Goal: Task Accomplishment & Management: Manage account settings

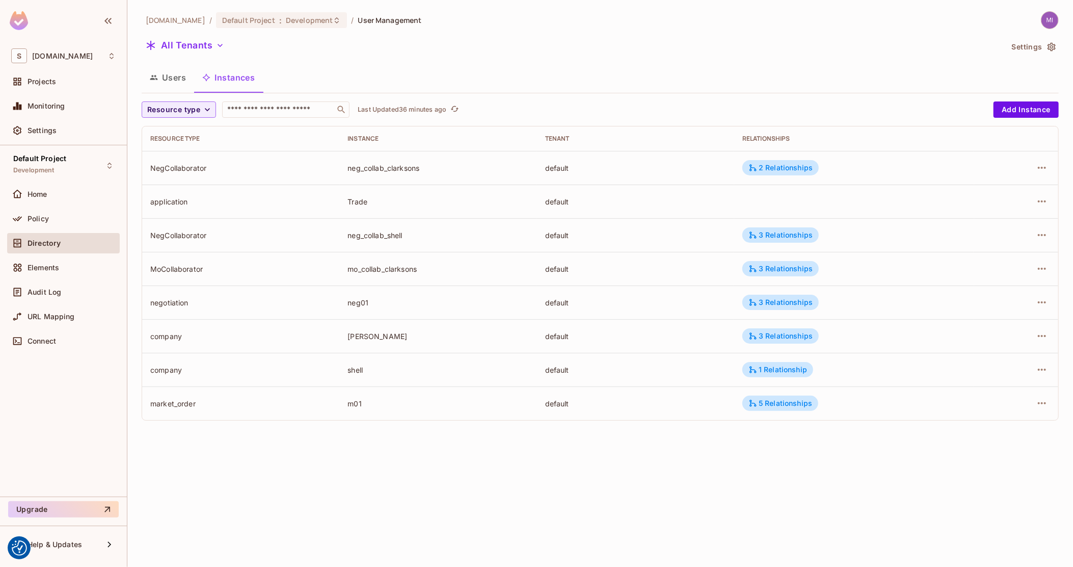
click at [184, 78] on button "Users" at bounding box center [168, 77] width 52 height 25
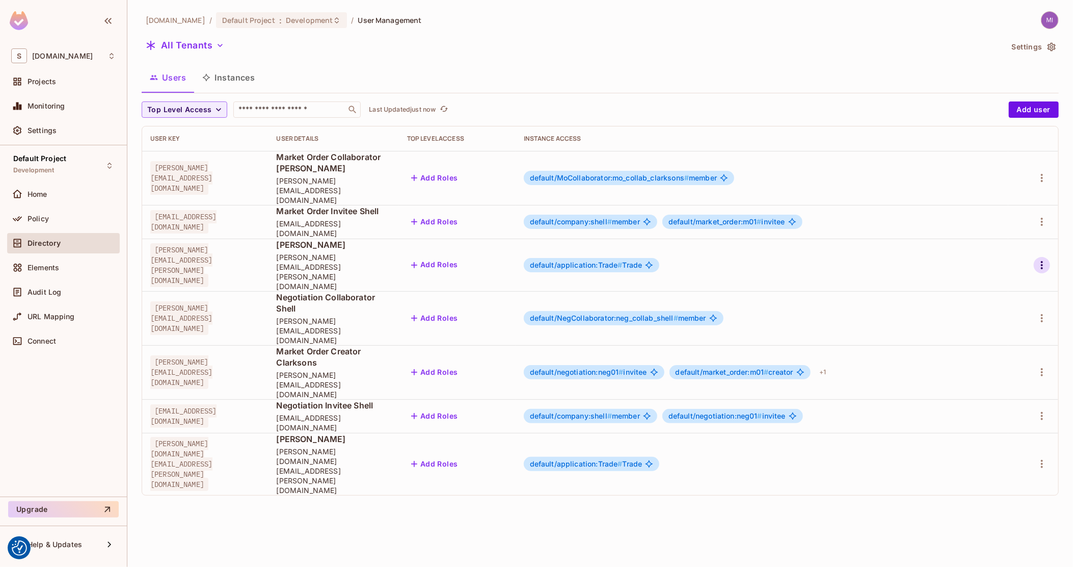
click at [1041, 259] on icon "button" at bounding box center [1042, 265] width 12 height 12
click at [999, 326] on div "Delete User" at bounding box center [996, 326] width 40 height 10
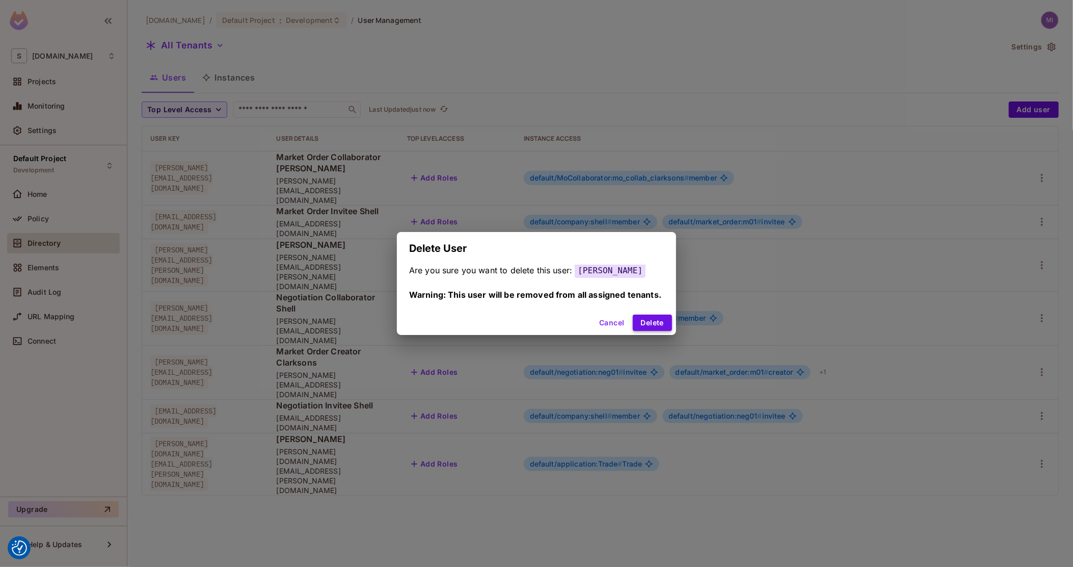
click at [664, 327] on button "Delete" at bounding box center [652, 322] width 39 height 16
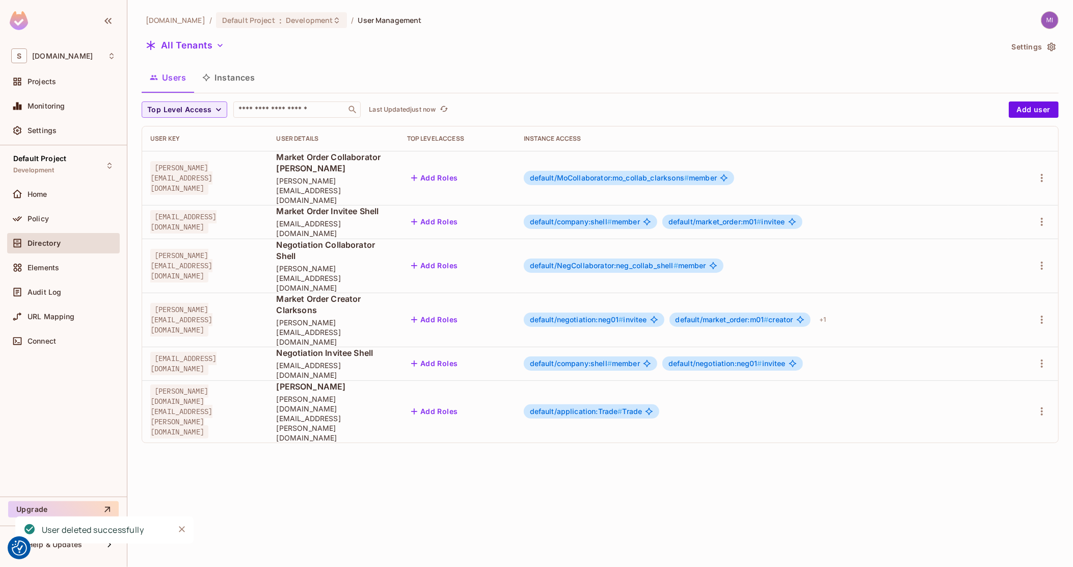
click at [1045, 403] on div at bounding box center [1033, 411] width 34 height 16
click at [1042, 405] on icon "button" at bounding box center [1042, 411] width 12 height 12
click at [989, 426] on div "Delete User" at bounding box center [996, 428] width 40 height 10
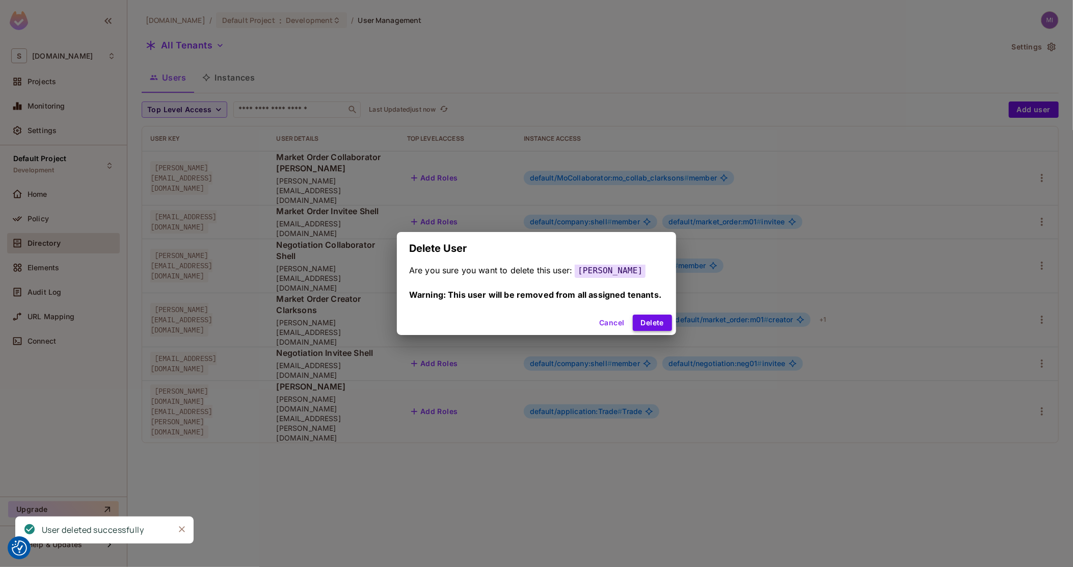
click at [655, 323] on button "Delete" at bounding box center [652, 322] width 39 height 16
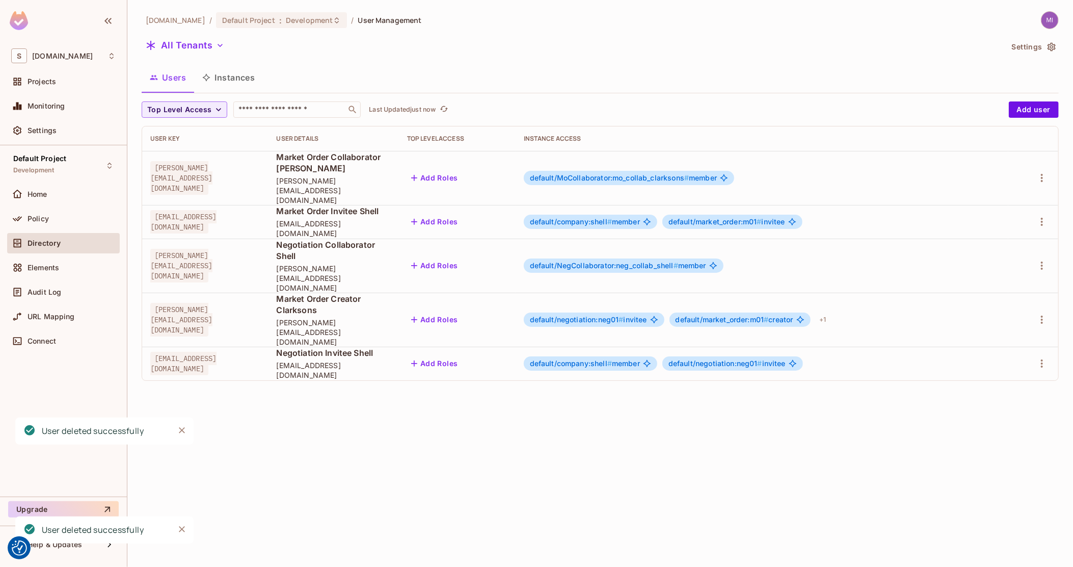
click at [623, 385] on div "[DOMAIN_NAME] / Default Project : Development / User Management All Tenants Set…" at bounding box center [600, 283] width 946 height 567
click at [31, 219] on span "Policy" at bounding box center [38, 218] width 21 height 8
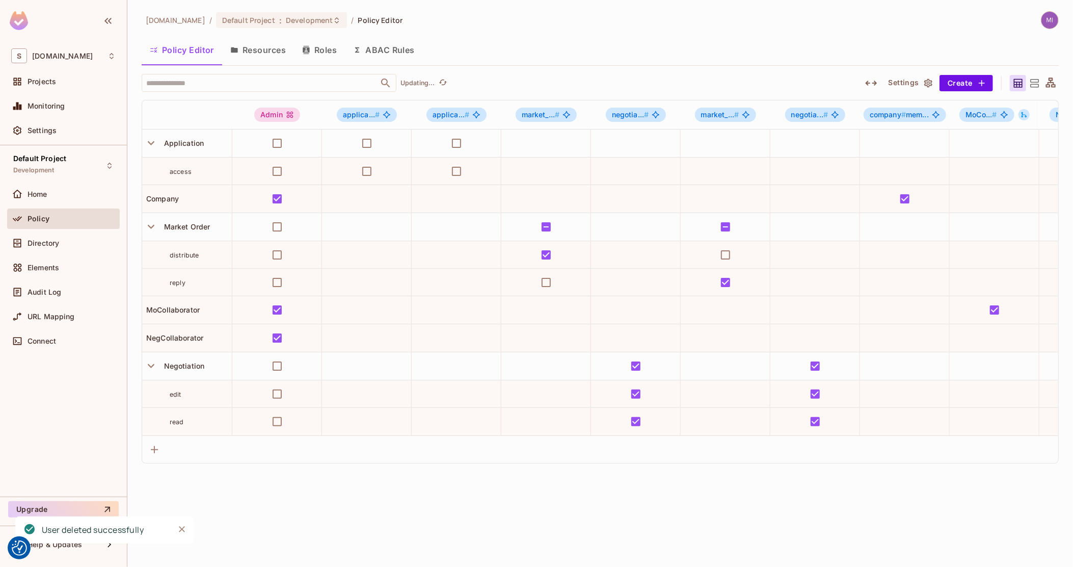
click at [335, 45] on button "Roles" at bounding box center [319, 49] width 51 height 25
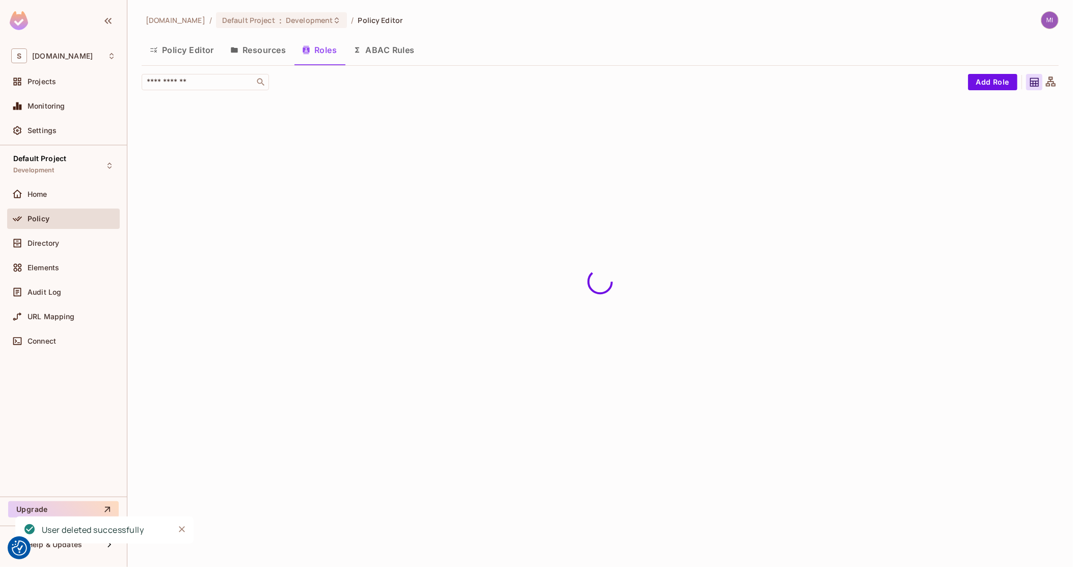
click at [160, 45] on button "Policy Editor" at bounding box center [182, 49] width 80 height 25
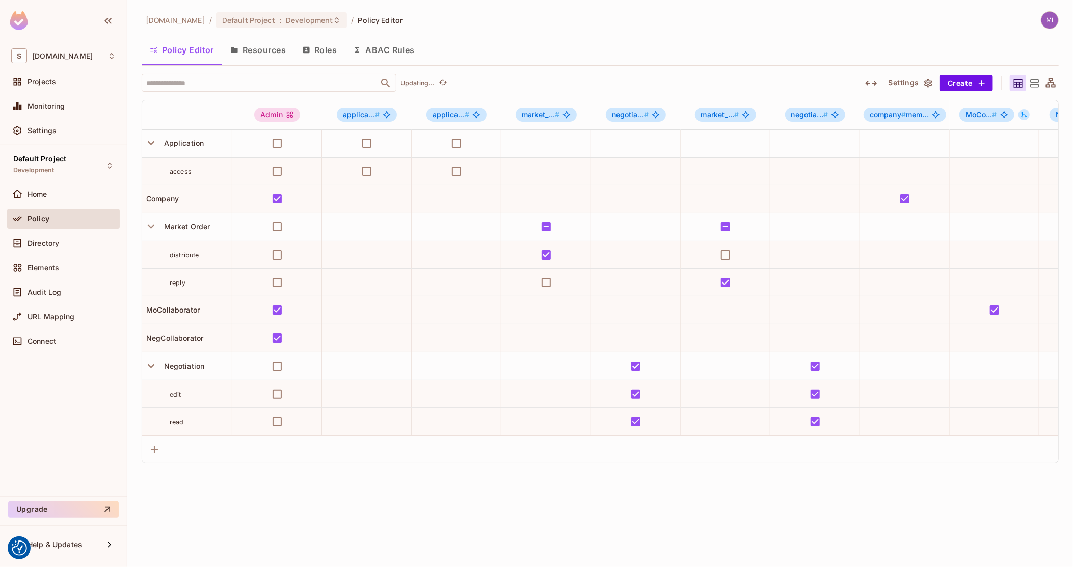
click at [305, 51] on icon "button" at bounding box center [306, 50] width 8 height 8
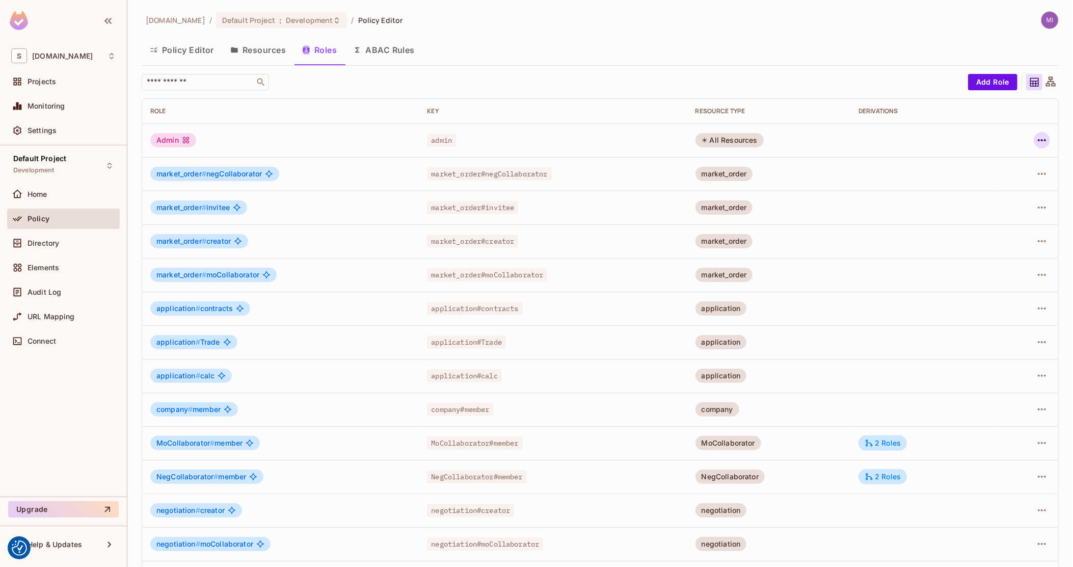
click at [1034, 133] on button "button" at bounding box center [1042, 140] width 16 height 16
click at [995, 210] on div "Delete Role" at bounding box center [991, 208] width 39 height 10
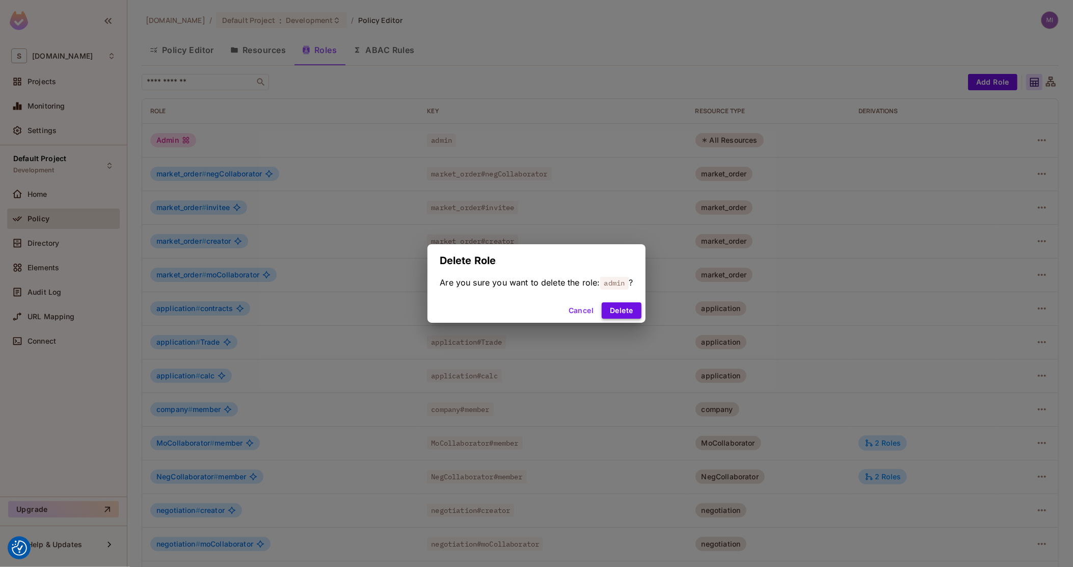
click at [621, 313] on button "Delete" at bounding box center [621, 310] width 39 height 16
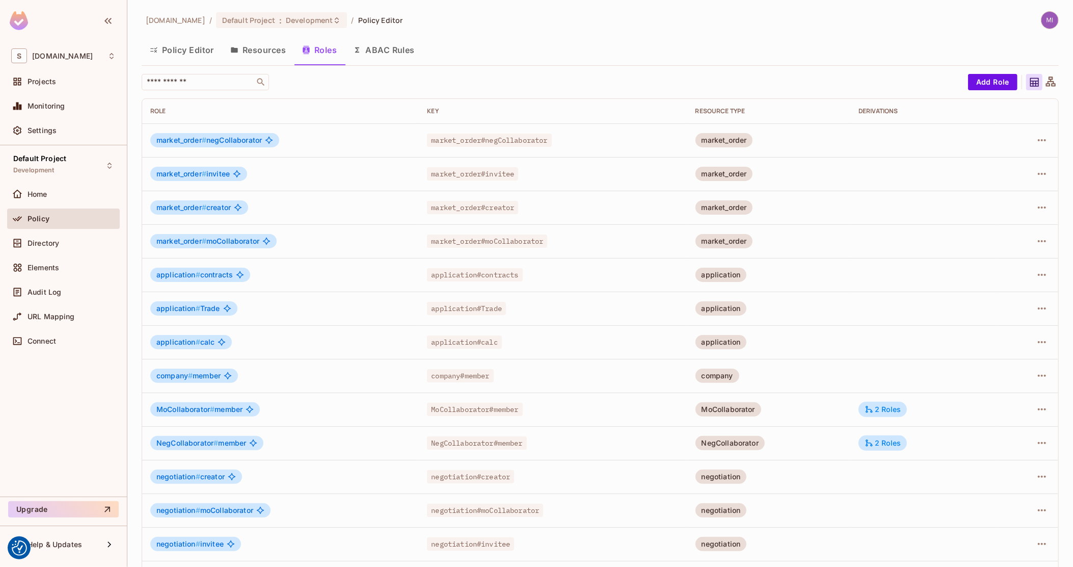
click at [265, 54] on button "Resources" at bounding box center [258, 49] width 72 height 25
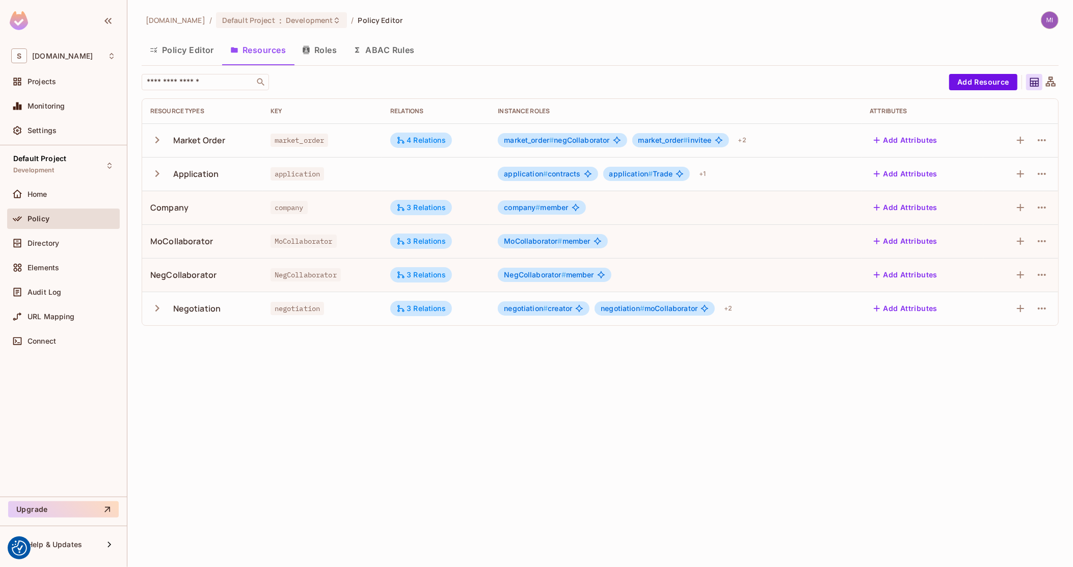
click at [288, 238] on span "MoCollaborator" at bounding box center [304, 240] width 66 height 13
copy span "MoCollaborator"
click at [290, 276] on span "NegCollaborator" at bounding box center [306, 274] width 70 height 13
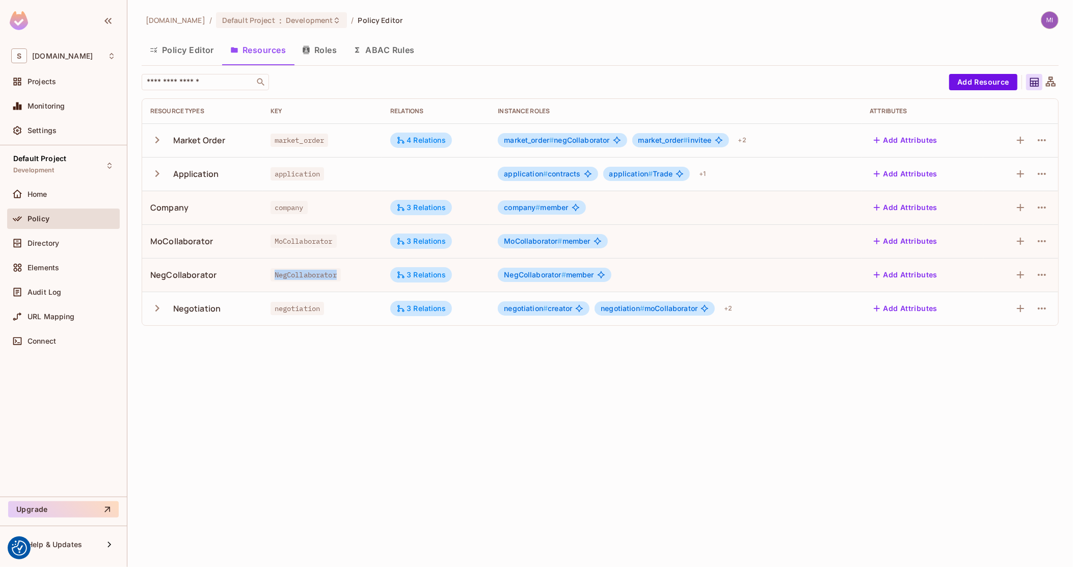
copy span "NegCollaborator"
click at [336, 51] on button "Roles" at bounding box center [319, 49] width 51 height 25
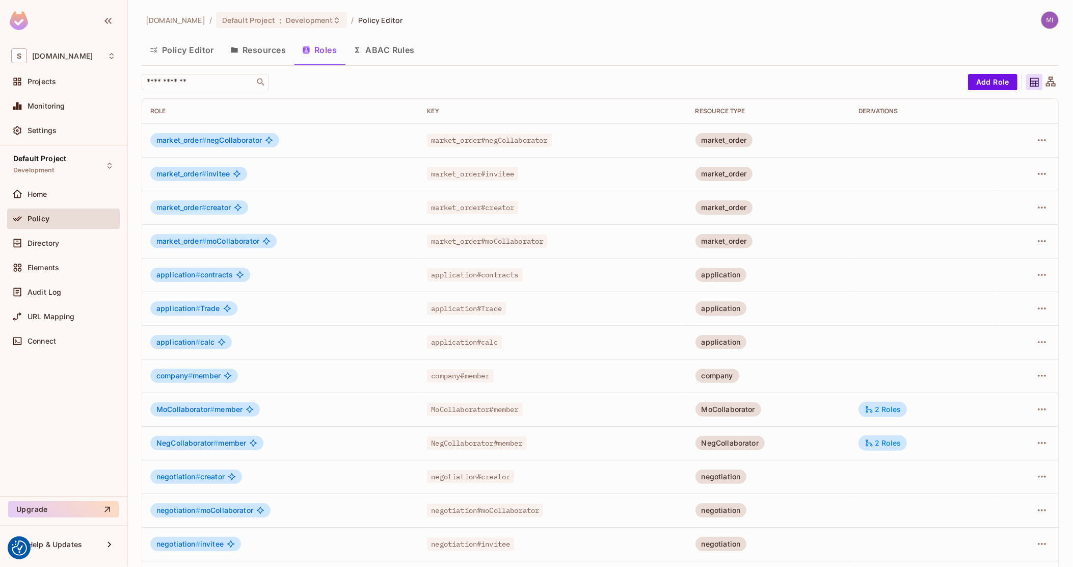
click at [471, 138] on span "market_order#negCollaborator" at bounding box center [489, 139] width 124 height 13
drag, startPoint x: 570, startPoint y: 138, endPoint x: 425, endPoint y: 139, distance: 144.7
click at [427, 139] on div "market_order#negCollaborator" at bounding box center [553, 140] width 252 height 10
copy span "market_order#negCollaborator"
drag, startPoint x: 557, startPoint y: 240, endPoint x: 425, endPoint y: 240, distance: 132.5
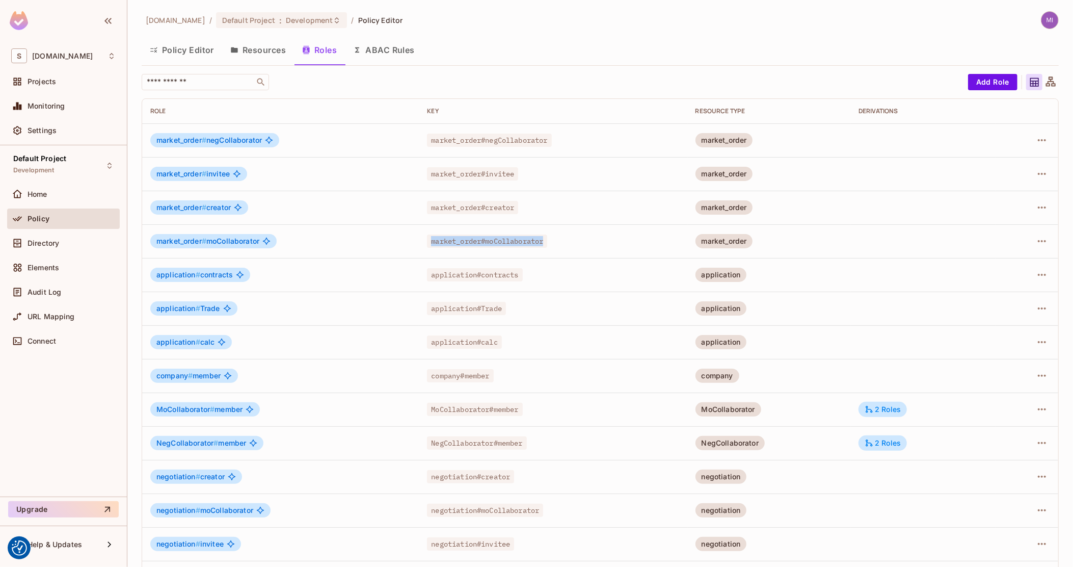
click at [427, 240] on div "market_order#moCollaborator" at bounding box center [553, 241] width 252 height 10
copy span "market_order#moCollaborator"
click at [512, 241] on span "market_order#moCollaborator" at bounding box center [487, 240] width 120 height 13
drag, startPoint x: 543, startPoint y: 243, endPoint x: 494, endPoint y: 243, distance: 49.4
click at [494, 243] on span "market_order#moCollaborator" at bounding box center [487, 240] width 120 height 13
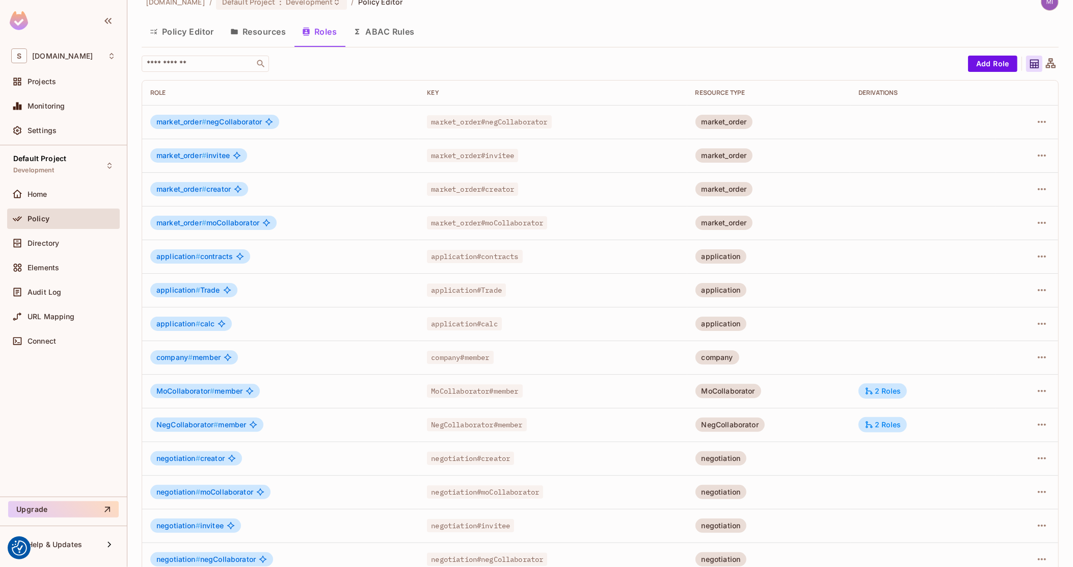
scroll to position [36, 0]
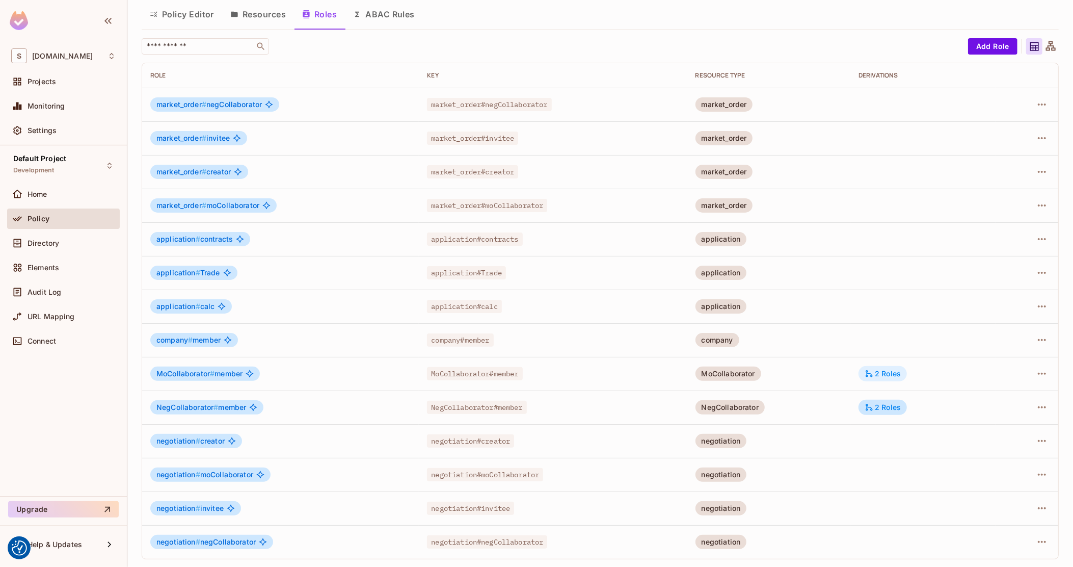
click at [881, 378] on div "2 Roles" at bounding box center [883, 373] width 36 height 9
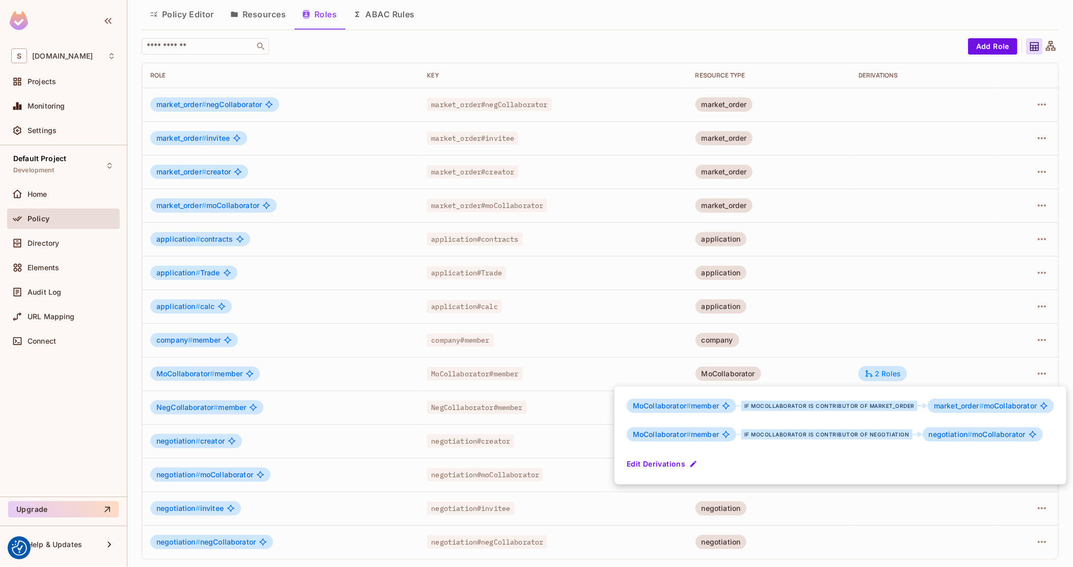
click at [806, 375] on div at bounding box center [536, 283] width 1073 height 567
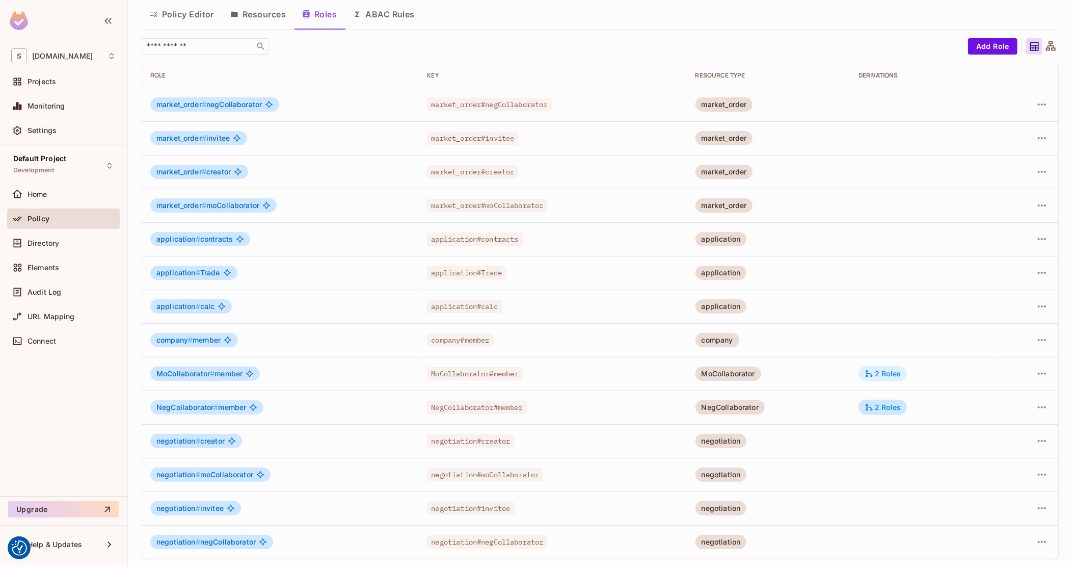
click at [866, 374] on icon at bounding box center [869, 373] width 7 height 7
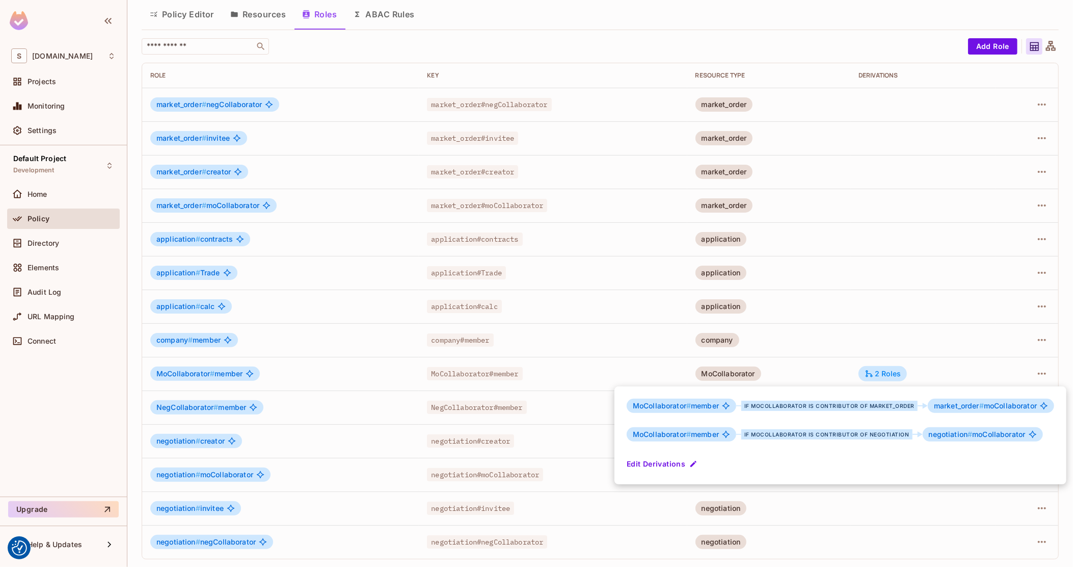
click at [828, 376] on div at bounding box center [536, 283] width 1073 height 567
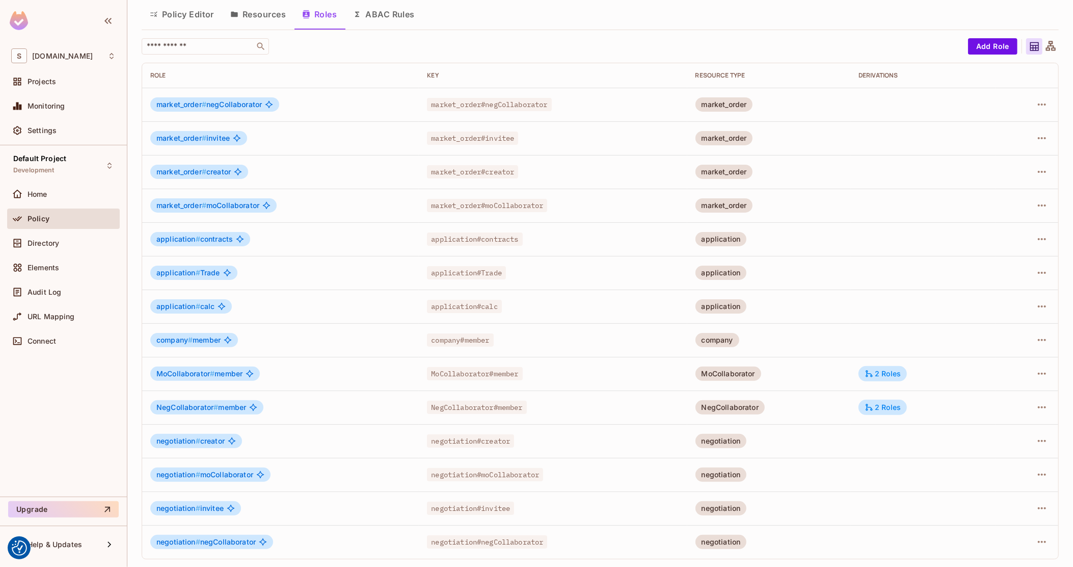
click at [174, 16] on button "Policy Editor" at bounding box center [182, 14] width 80 height 25
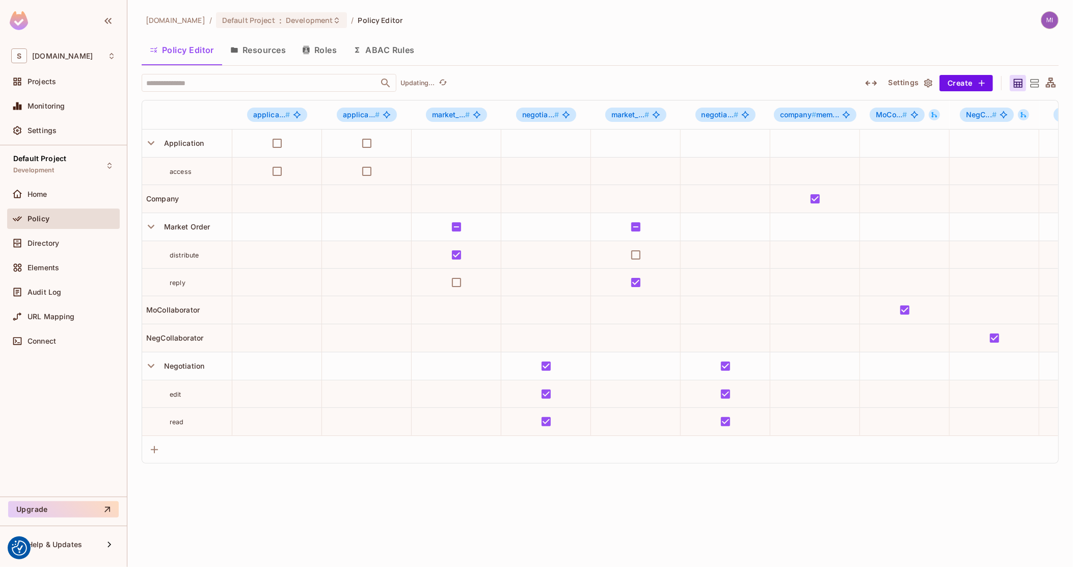
click at [872, 83] on icon "button" at bounding box center [871, 83] width 12 height 12
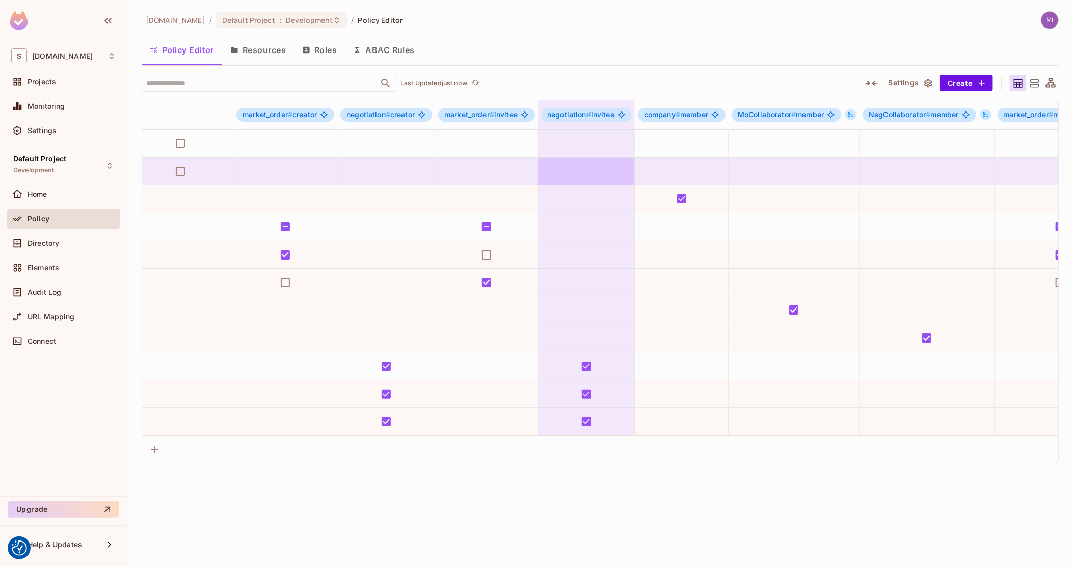
drag, startPoint x: 591, startPoint y: 161, endPoint x: 622, endPoint y: 162, distance: 30.6
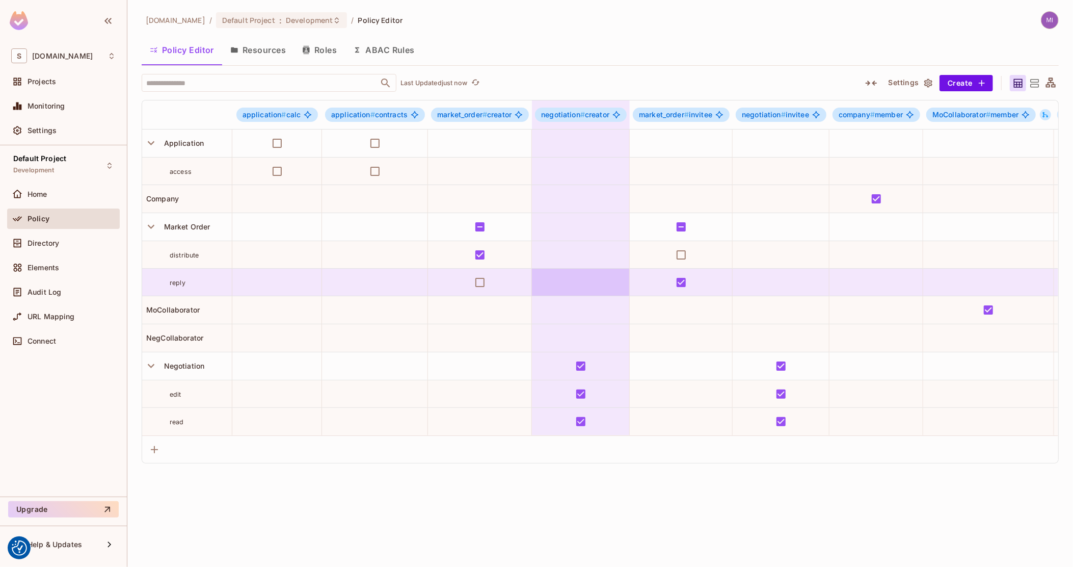
drag, startPoint x: 777, startPoint y: 288, endPoint x: 567, endPoint y: 280, distance: 210.6
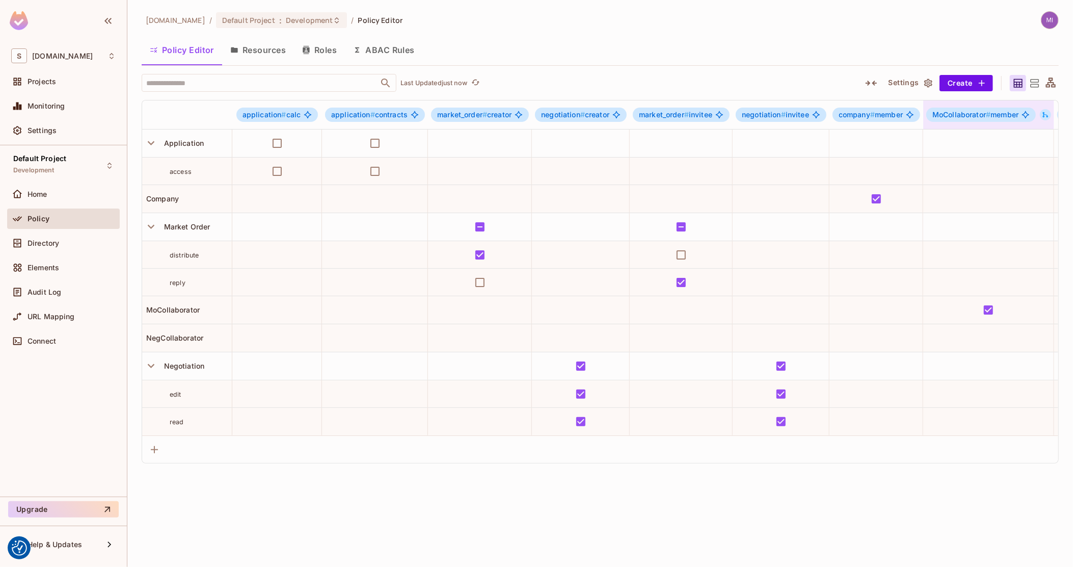
click at [1046, 116] on icon at bounding box center [1045, 114] width 7 height 7
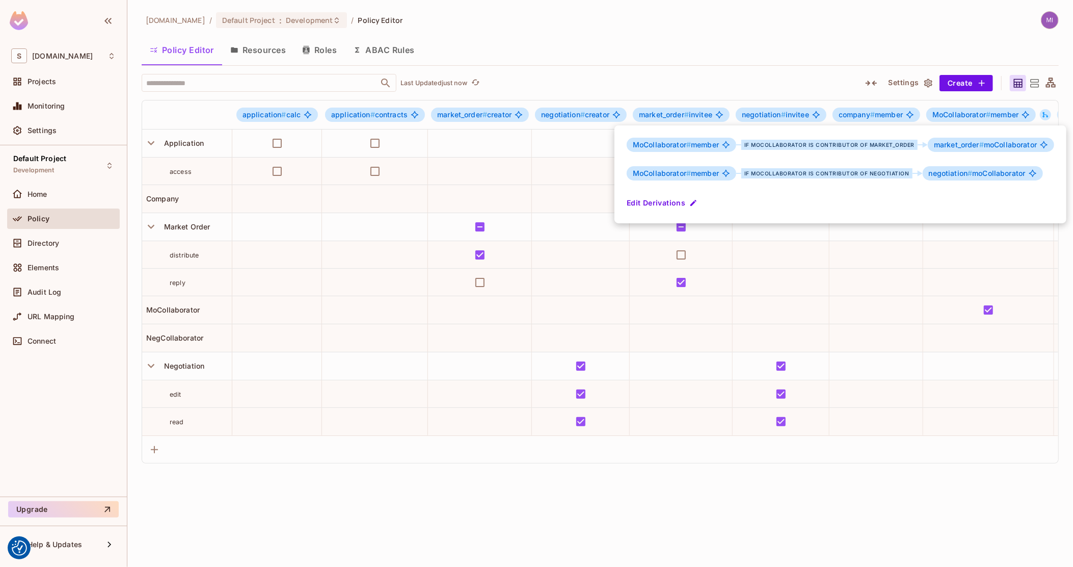
click at [987, 165] on div "MoCollaborator # member if MoCollaborator is contributor of market_order market…" at bounding box center [840, 174] width 452 height 98
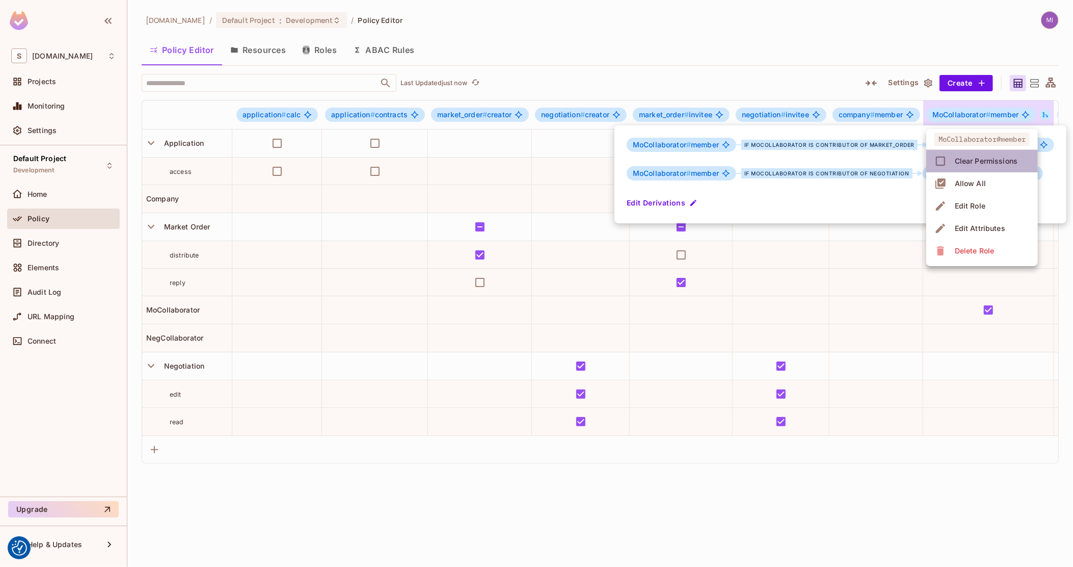
click at [986, 170] on li "Clear Permissions" at bounding box center [982, 161] width 112 height 22
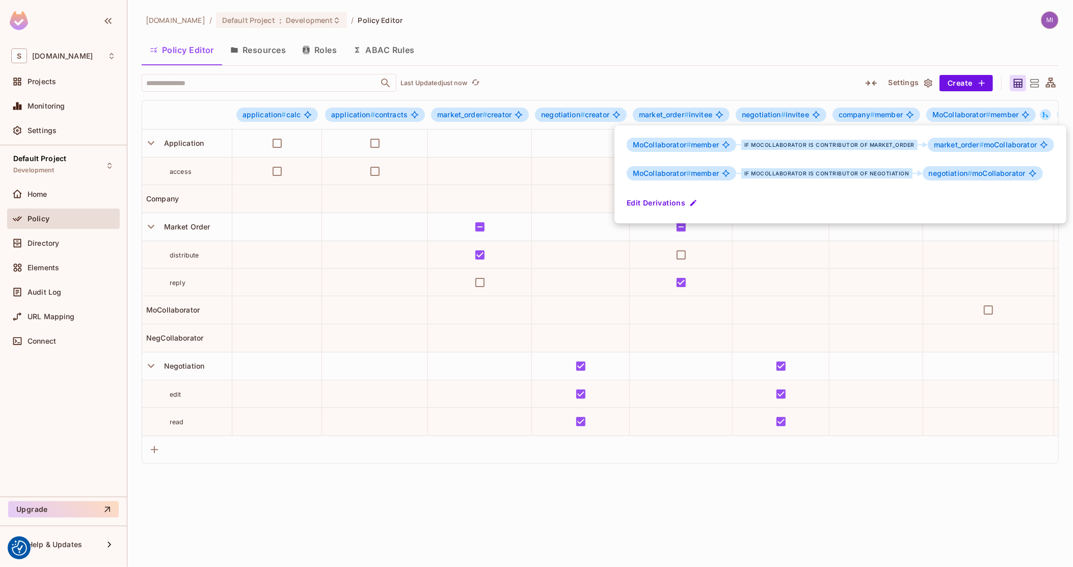
click at [1019, 117] on div at bounding box center [536, 283] width 1073 height 567
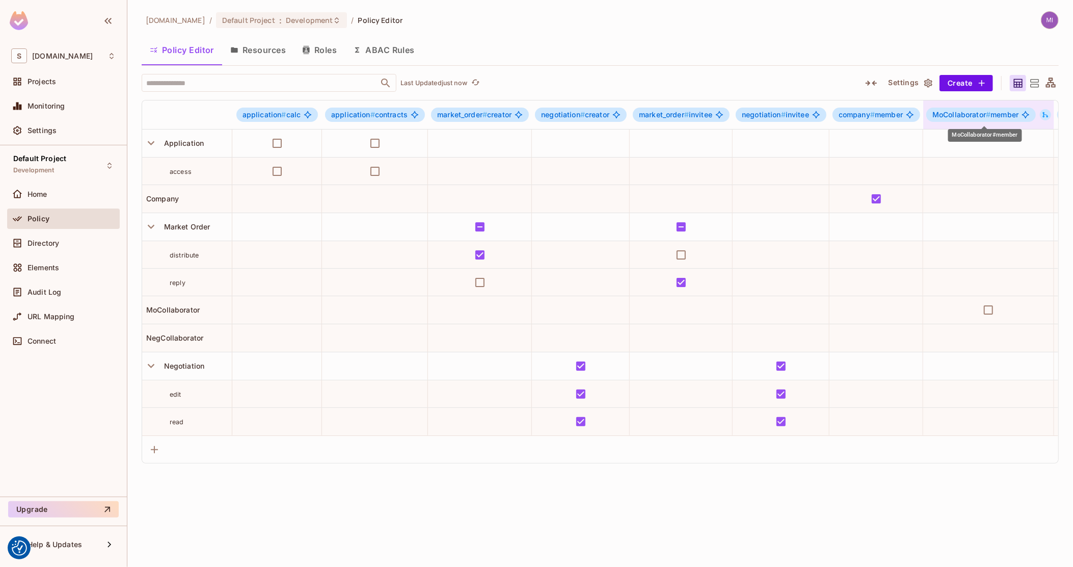
click at [1018, 117] on span "MoCollaborator # member" at bounding box center [975, 115] width 86 height 8
click at [611, 204] on div at bounding box center [536, 283] width 1073 height 567
click at [321, 47] on button "Roles" at bounding box center [319, 49] width 51 height 25
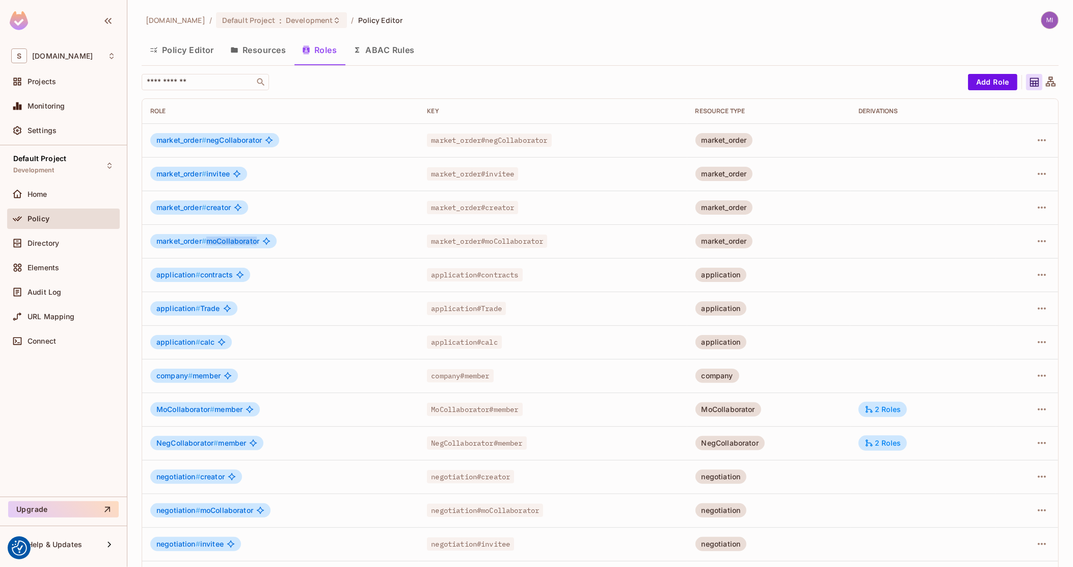
drag, startPoint x: 207, startPoint y: 240, endPoint x: 259, endPoint y: 236, distance: 52.1
click at [259, 237] on span "market_order # moCollaborator" at bounding box center [207, 241] width 103 height 8
drag, startPoint x: 262, startPoint y: 238, endPoint x: 220, endPoint y: 246, distance: 42.4
click at [220, 246] on div "market_order # moCollaborator" at bounding box center [213, 241] width 126 height 14
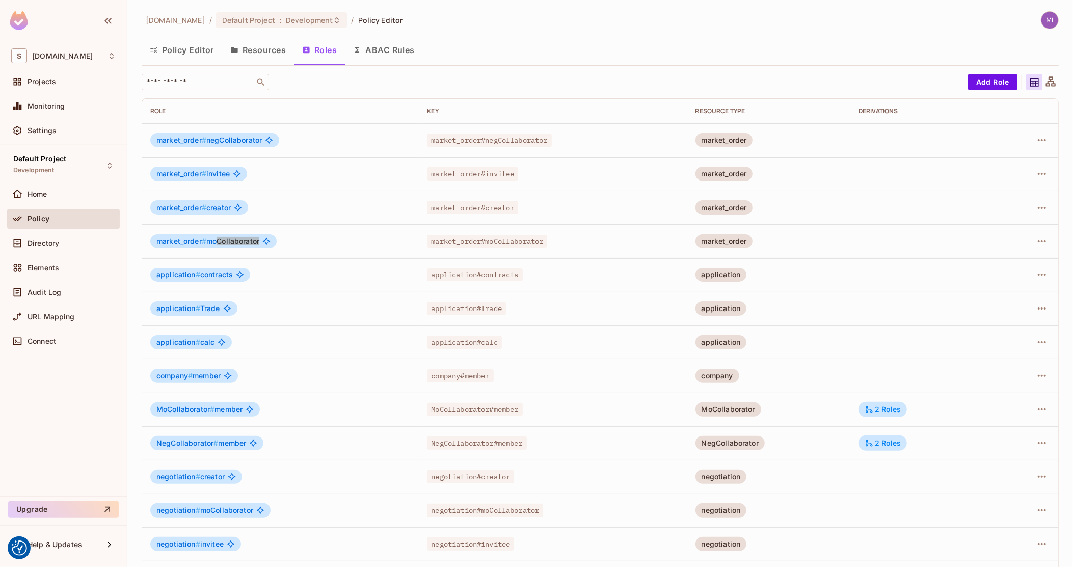
scroll to position [36, 0]
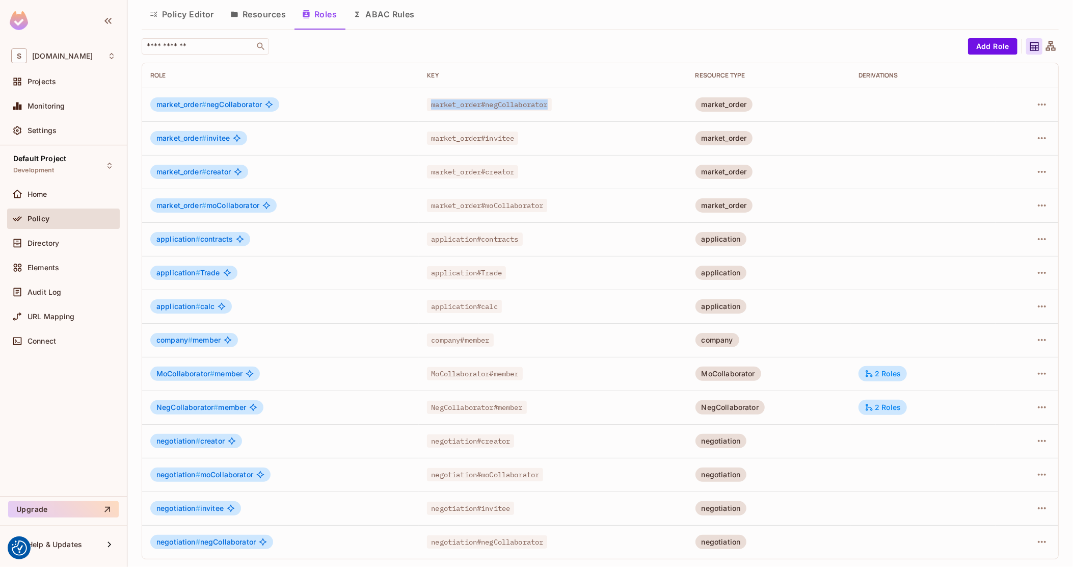
drag, startPoint x: 550, startPoint y: 104, endPoint x: 429, endPoint y: 107, distance: 121.3
click at [429, 107] on span "market_order#negCollaborator" at bounding box center [489, 104] width 124 height 13
click at [527, 99] on span "market_order#negCollaborator" at bounding box center [489, 104] width 124 height 13
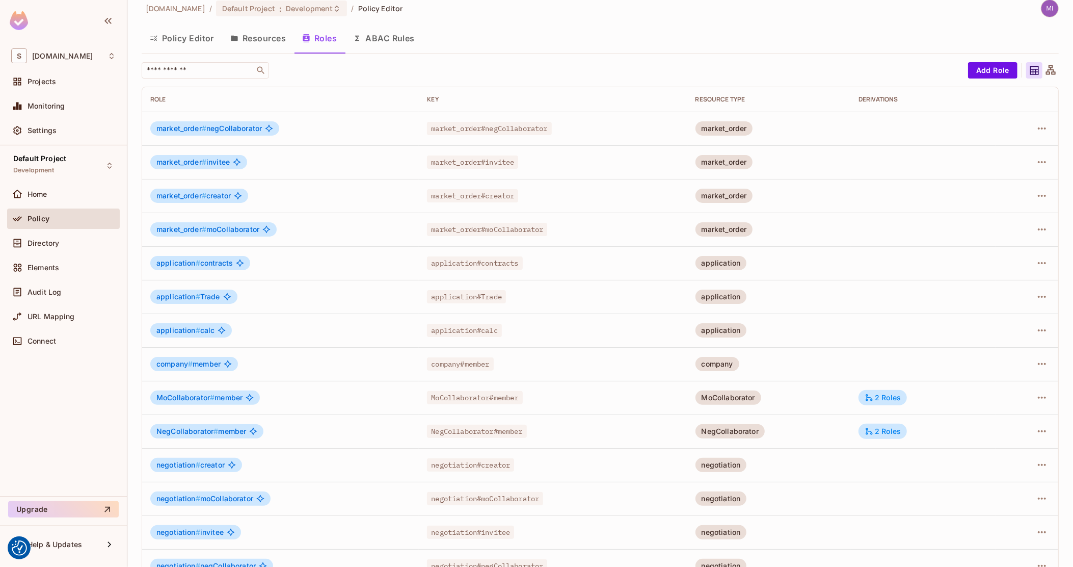
scroll to position [0, 0]
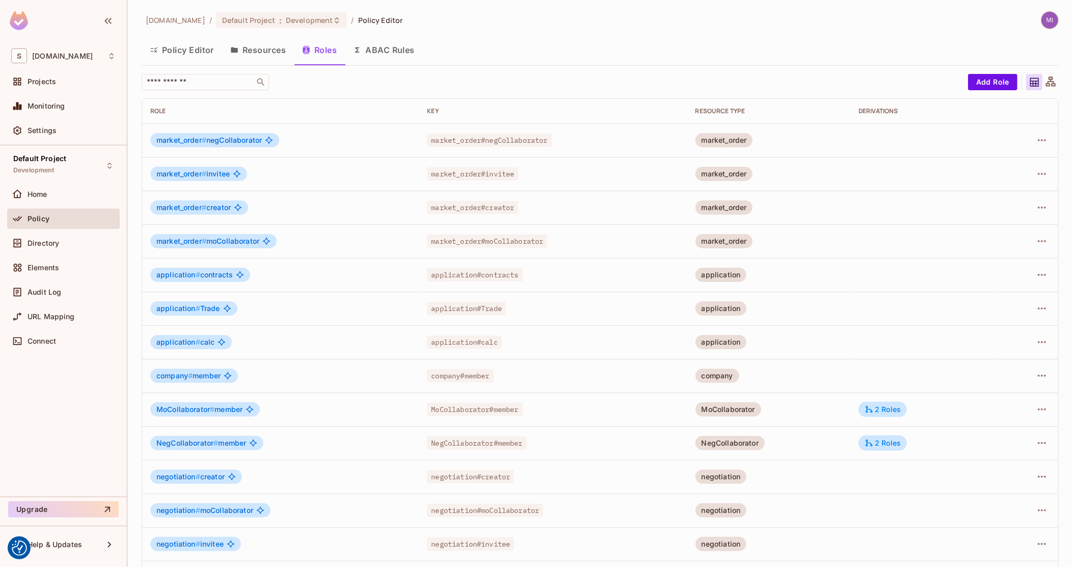
click at [242, 140] on span "market_order # negCollaborator" at bounding box center [208, 140] width 105 height 8
copy span "negCollaborator"
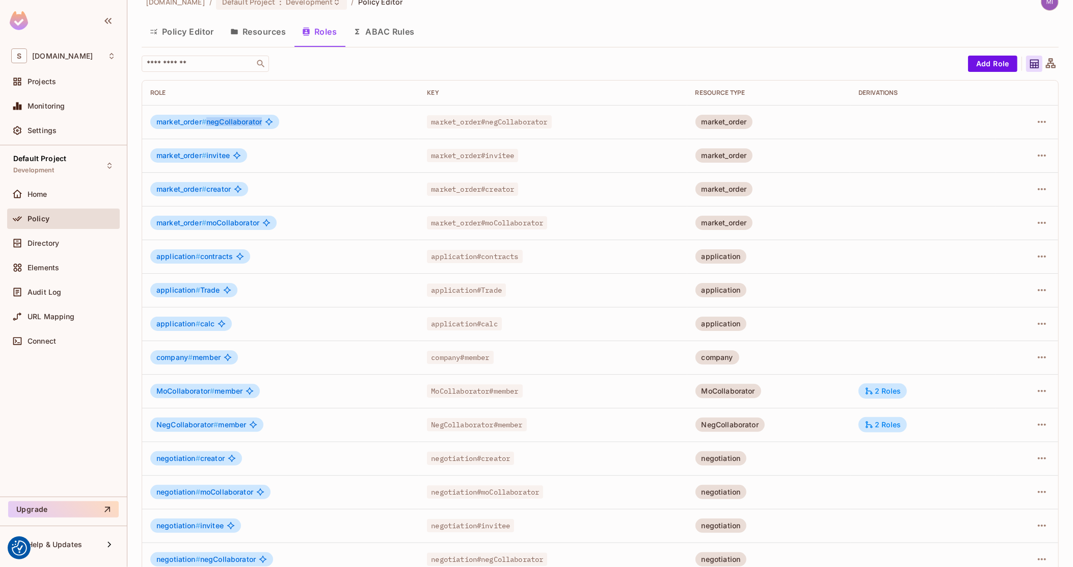
scroll to position [36, 0]
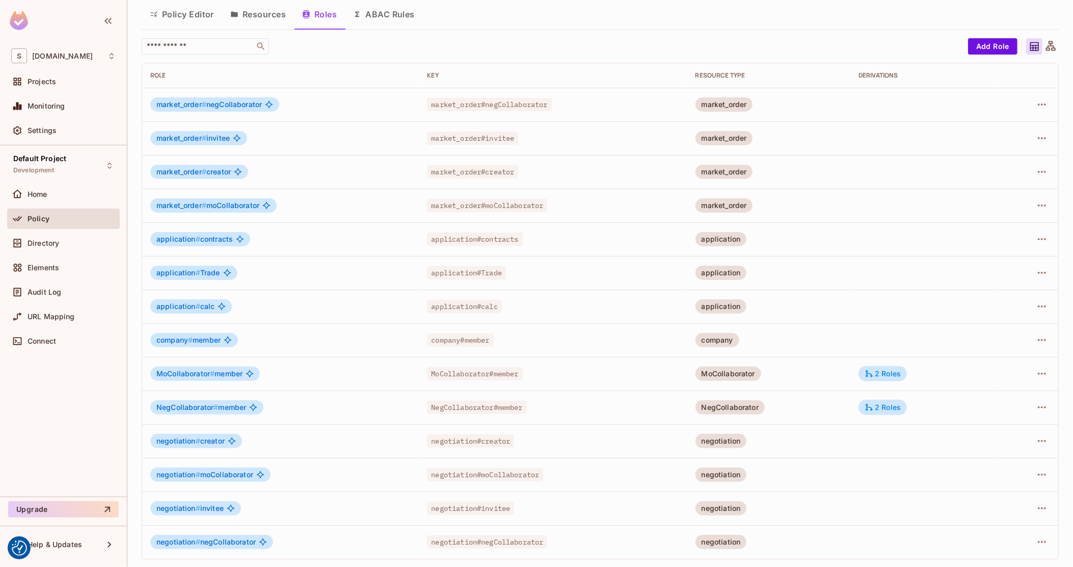
click at [502, 105] on span "market_order#negCollaborator" at bounding box center [489, 104] width 124 height 13
copy span "market_order#negCollaborator"
drag, startPoint x: 542, startPoint y: 207, endPoint x: 494, endPoint y: 205, distance: 47.9
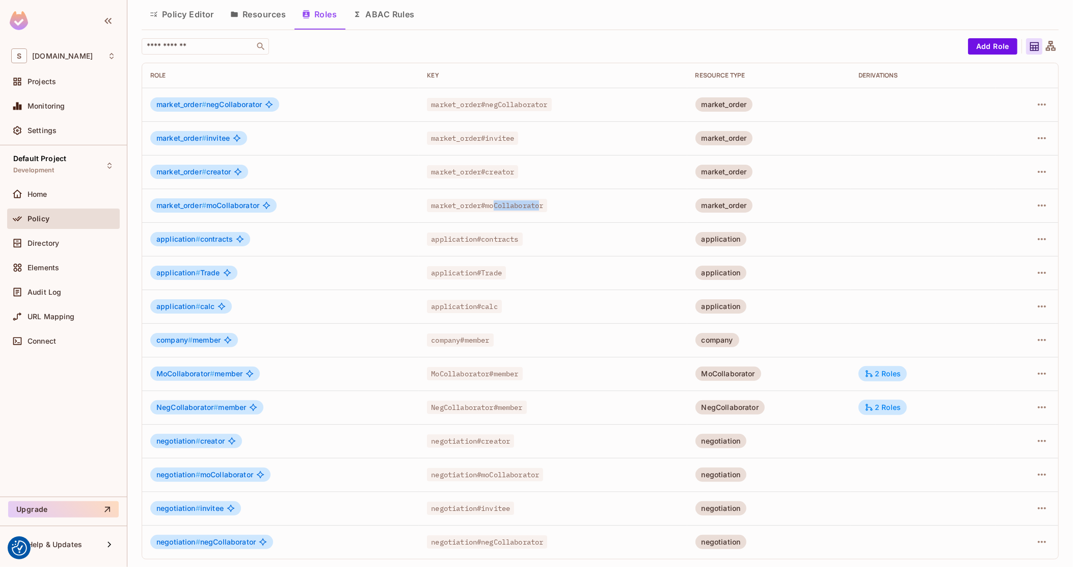
click at [494, 205] on span "market_order#moCollaborator" at bounding box center [487, 205] width 120 height 13
drag, startPoint x: 542, startPoint y: 204, endPoint x: 429, endPoint y: 200, distance: 112.6
click at [429, 200] on span "market_order#moCollaborator" at bounding box center [487, 205] width 120 height 13
drag, startPoint x: 426, startPoint y: 203, endPoint x: 542, endPoint y: 206, distance: 115.7
click at [542, 206] on span "market_order#moCollaborator" at bounding box center [487, 205] width 120 height 13
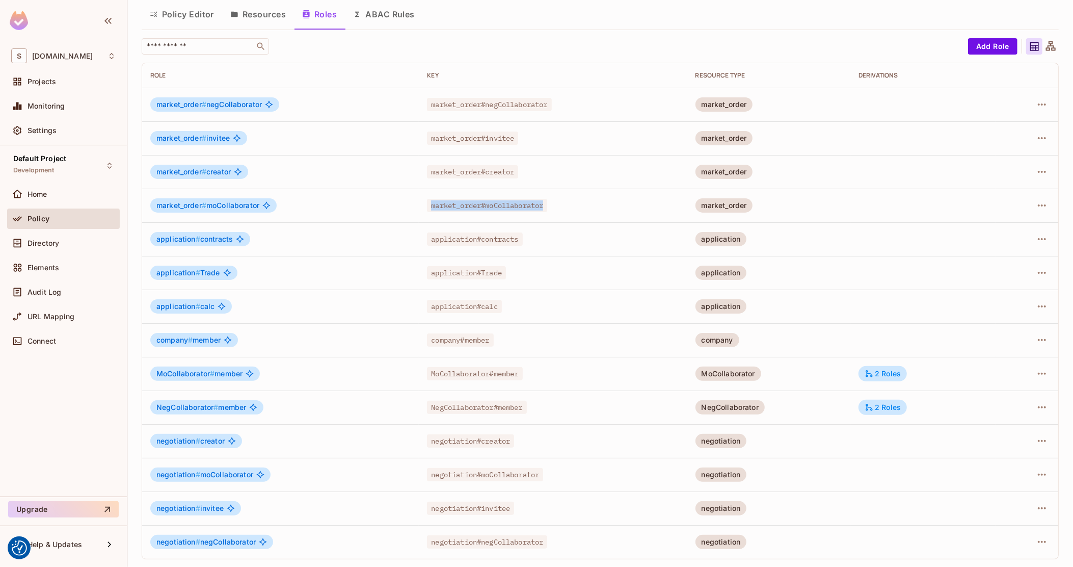
copy span "market_order#moCollaborator"
drag, startPoint x: 426, startPoint y: 476, endPoint x: 540, endPoint y: 476, distance: 113.6
click at [540, 476] on span "negotiation#moCollaborator" at bounding box center [485, 474] width 116 height 13
copy span "negotiation#moCollaborator"
drag, startPoint x: 425, startPoint y: 539, endPoint x: 549, endPoint y: 547, distance: 124.1
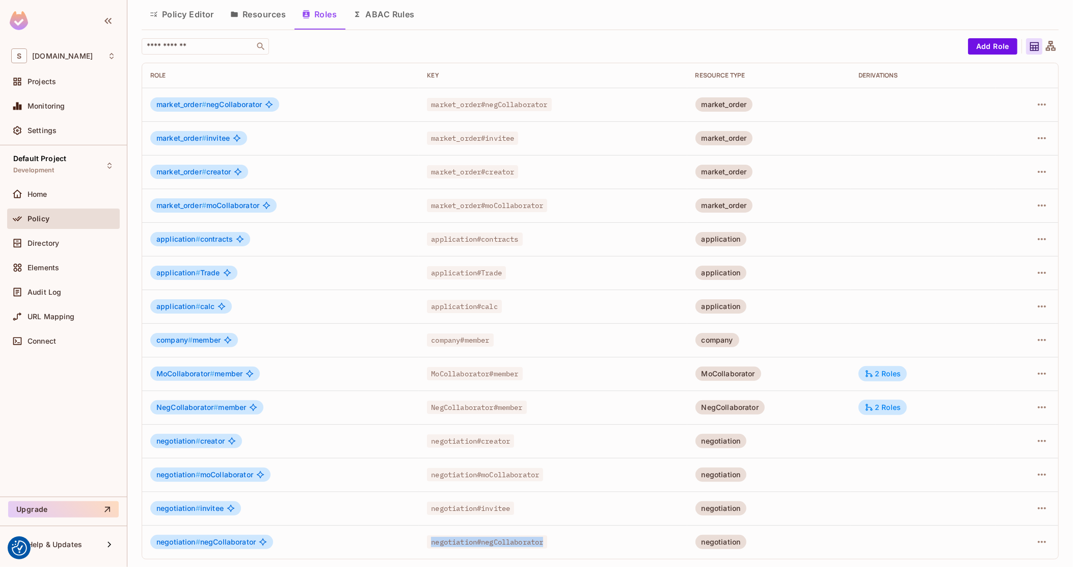
click at [549, 547] on td "negotiation#negCollaborator" at bounding box center [553, 542] width 268 height 34
copy span "negotiation#negCollaborator"
drag, startPoint x: 988, startPoint y: 285, endPoint x: 869, endPoint y: 293, distance: 119.5
click at [88, 237] on div "Directory" at bounding box center [63, 243] width 104 height 12
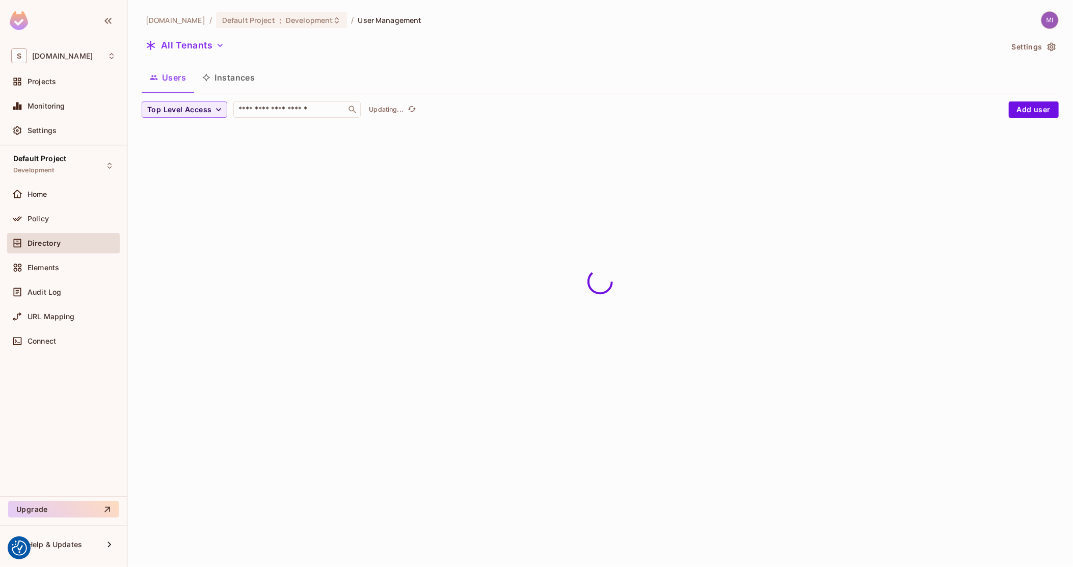
click at [235, 73] on button "Instances" at bounding box center [228, 77] width 69 height 25
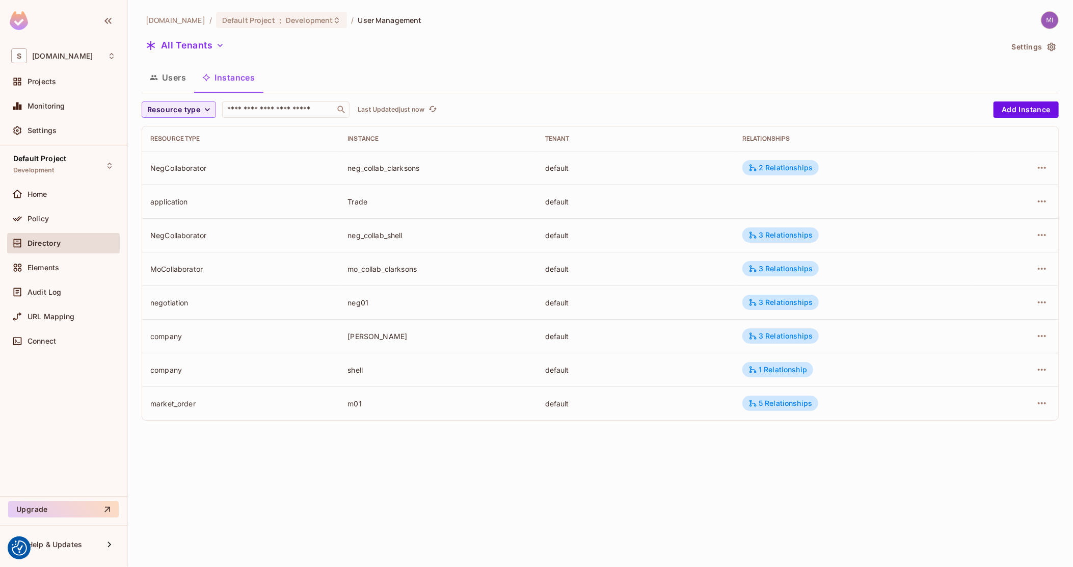
click at [369, 237] on div "neg_collab_shell" at bounding box center [437, 235] width 181 height 10
click at [373, 269] on div "mo_collab_clarksons" at bounding box center [437, 269] width 181 height 10
copy div "mo_collab_clarksons"
click at [389, 234] on div "neg_collab_shell" at bounding box center [437, 235] width 181 height 10
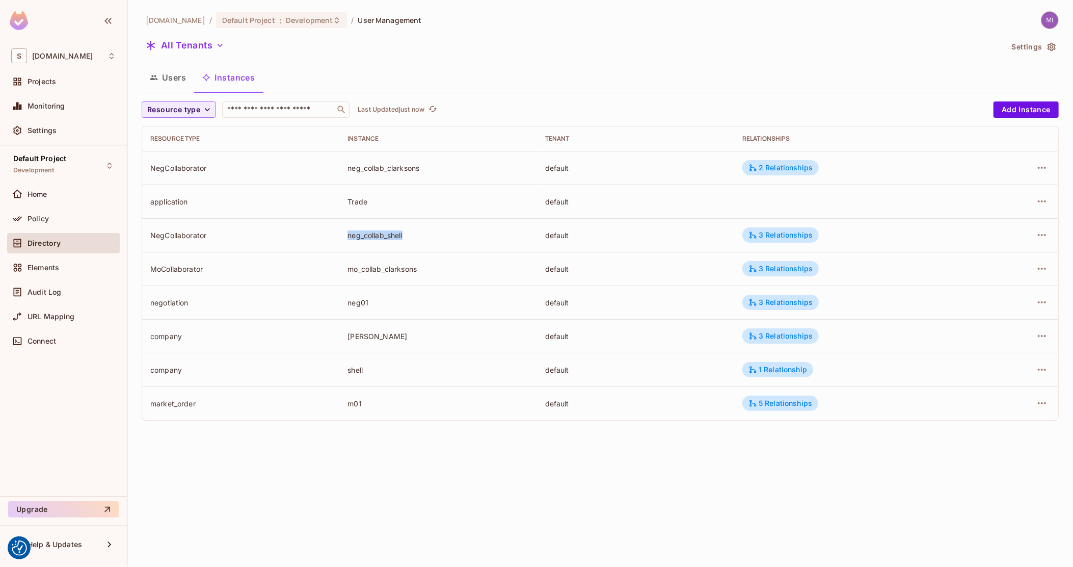
click at [389, 234] on div "neg_collab_shell" at bounding box center [437, 235] width 181 height 10
click at [371, 164] on div "neg_collab_clarksons" at bounding box center [437, 168] width 181 height 10
click at [387, 232] on div "neg_collab_shell" at bounding box center [437, 235] width 181 height 10
click at [385, 264] on div "mo_collab_clarksons" at bounding box center [437, 269] width 181 height 10
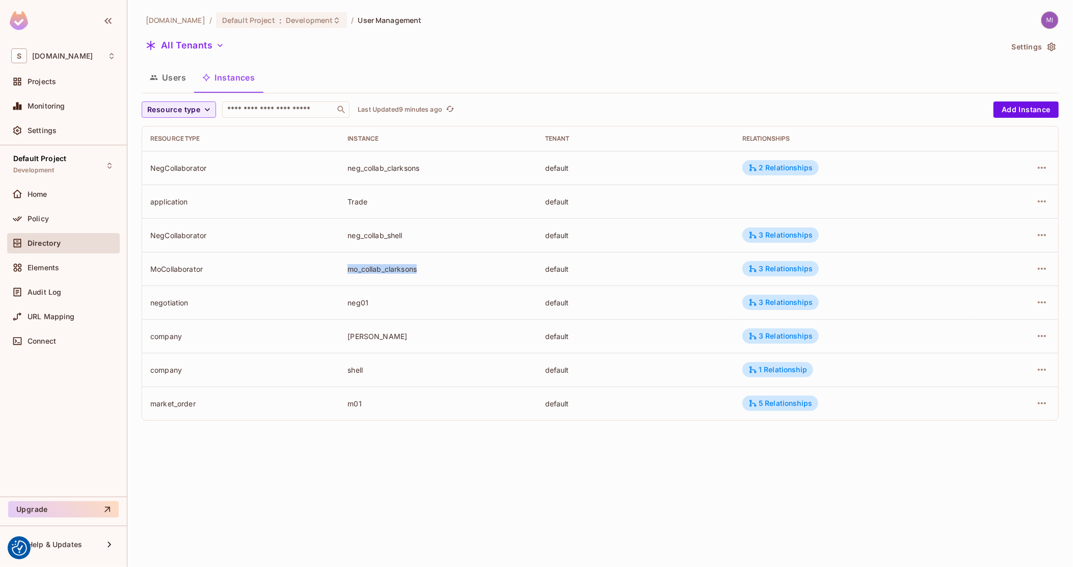
click at [385, 264] on div "mo_collab_clarksons" at bounding box center [437, 269] width 181 height 10
click at [373, 164] on div "neg_collab_clarksons" at bounding box center [437, 168] width 181 height 10
click at [375, 236] on div "neg_collab_shell" at bounding box center [437, 235] width 181 height 10
click at [386, 173] on td "neg_collab_clarksons" at bounding box center [437, 168] width 197 height 34
click at [378, 230] on div "neg_collab_shell" at bounding box center [437, 235] width 181 height 10
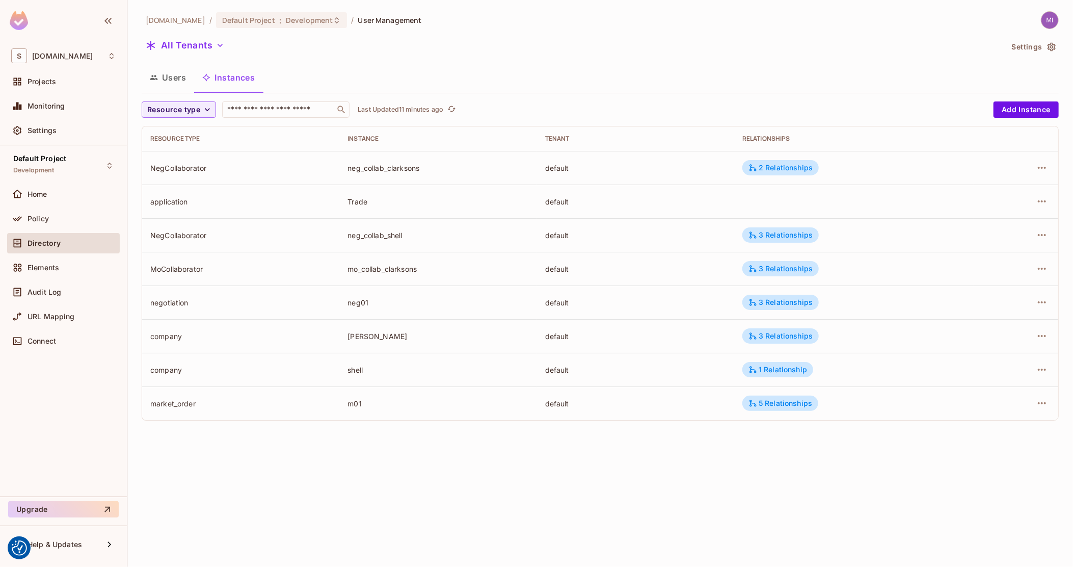
click at [259, 176] on td "NegCollaborator" at bounding box center [240, 168] width 197 height 34
click at [377, 172] on td "neg_collab_clarksons" at bounding box center [437, 168] width 197 height 34
click at [407, 165] on div "neg_collab_clarksons" at bounding box center [437, 168] width 181 height 10
click at [191, 236] on div "NegCollaborator" at bounding box center [240, 235] width 181 height 10
click at [187, 234] on div "NegCollaborator" at bounding box center [240, 235] width 181 height 10
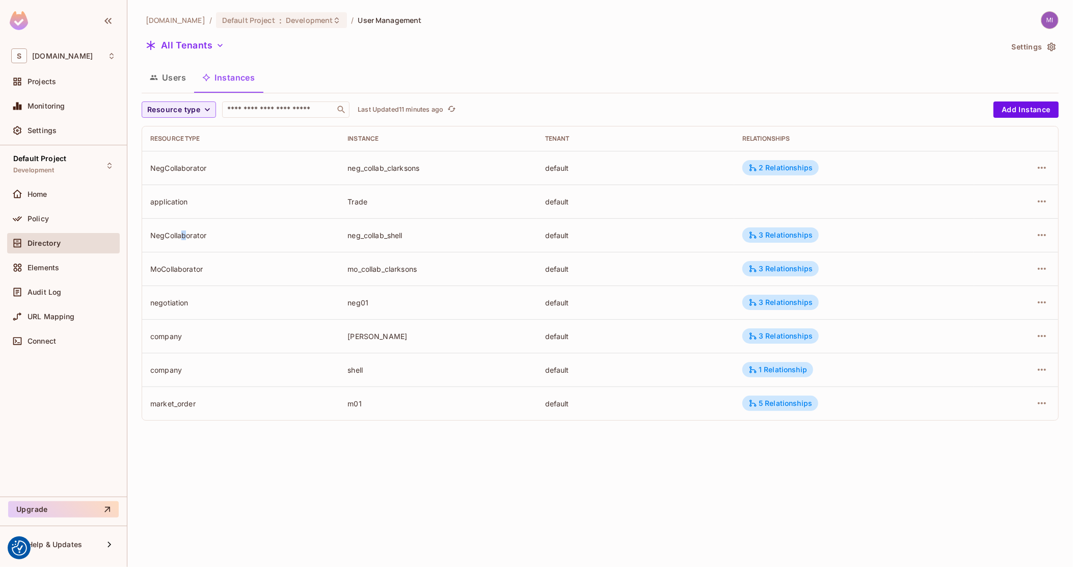
click at [182, 234] on div "NegCollaborator" at bounding box center [240, 235] width 181 height 10
click at [173, 232] on div "NegCollaborator" at bounding box center [240, 235] width 181 height 10
click at [175, 174] on td "NegCollaborator" at bounding box center [240, 168] width 197 height 34
click at [185, 269] on div "MoCollaborator" at bounding box center [240, 269] width 181 height 10
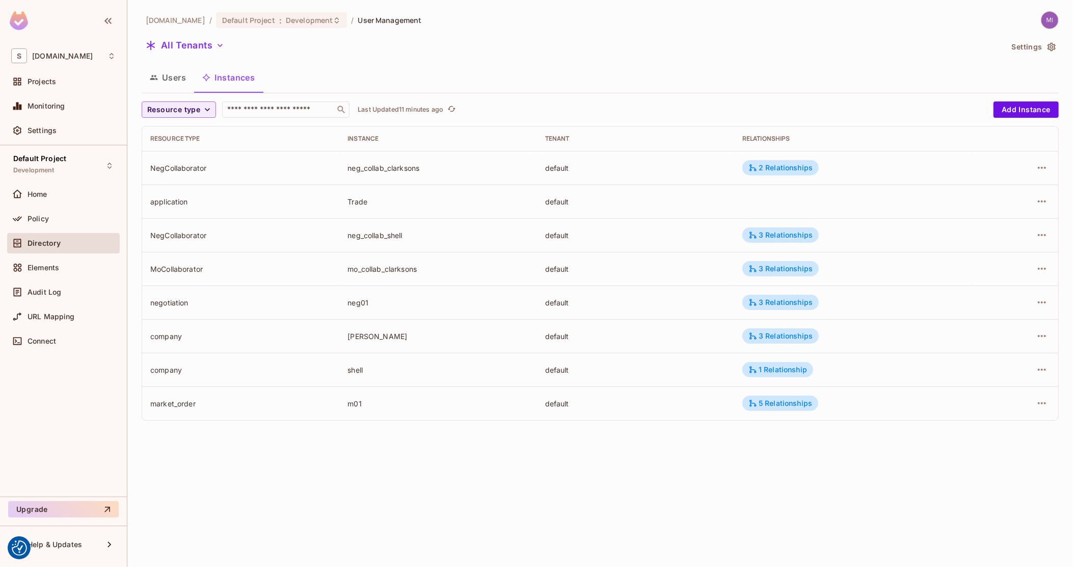
click at [181, 268] on div "MoCollaborator" at bounding box center [240, 269] width 181 height 10
click at [180, 267] on div "MoCollaborator" at bounding box center [240, 269] width 181 height 10
drag, startPoint x: 57, startPoint y: 217, endPoint x: 319, endPoint y: 99, distance: 287.3
click at [57, 217] on div "Policy" at bounding box center [72, 218] width 88 height 8
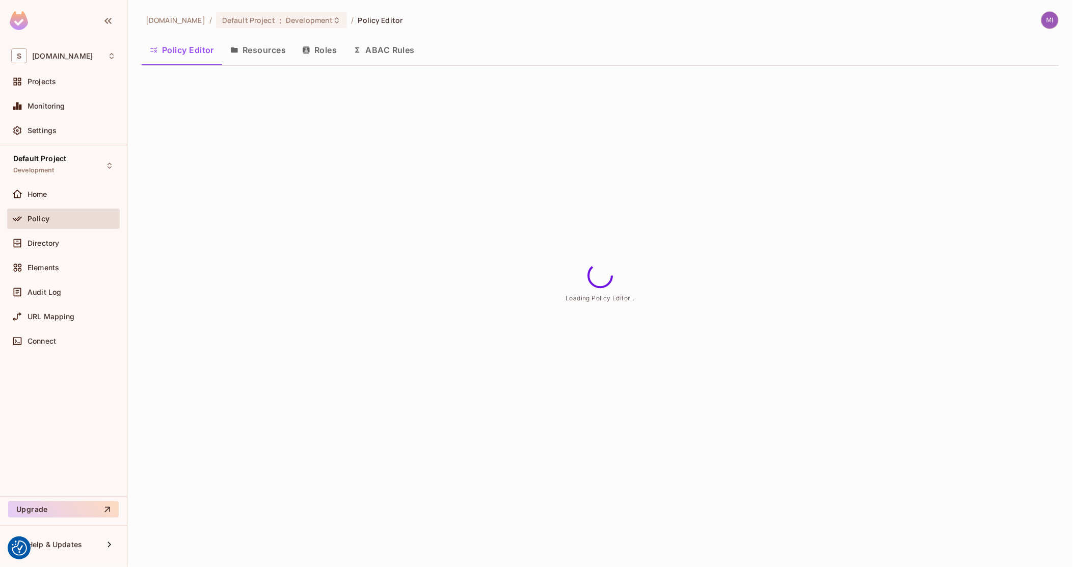
click at [315, 47] on button "Roles" at bounding box center [319, 49] width 51 height 25
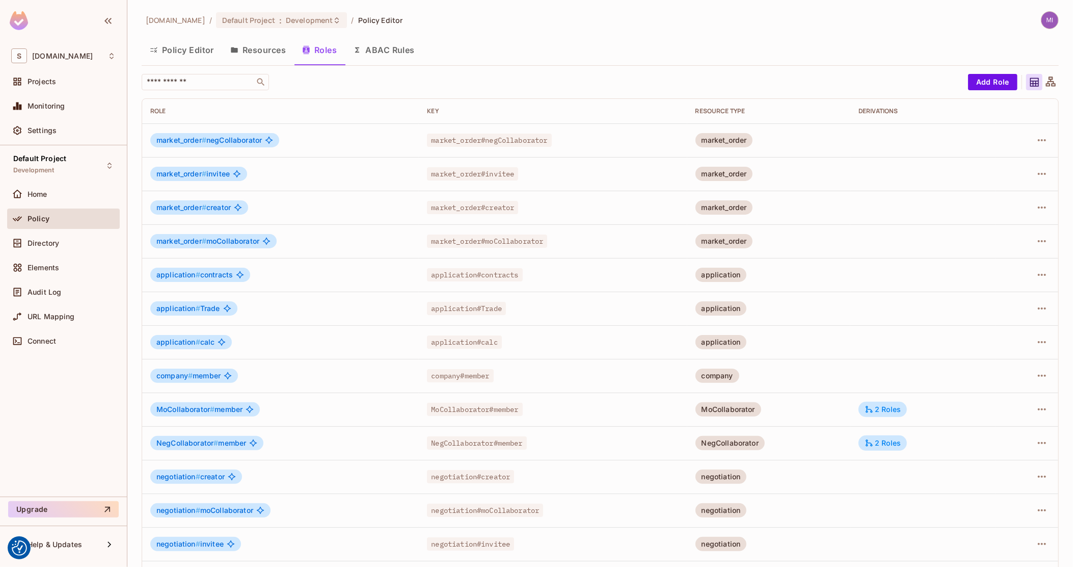
click at [432, 108] on div "Key" at bounding box center [553, 111] width 252 height 8
click at [203, 77] on input "text" at bounding box center [198, 82] width 107 height 10
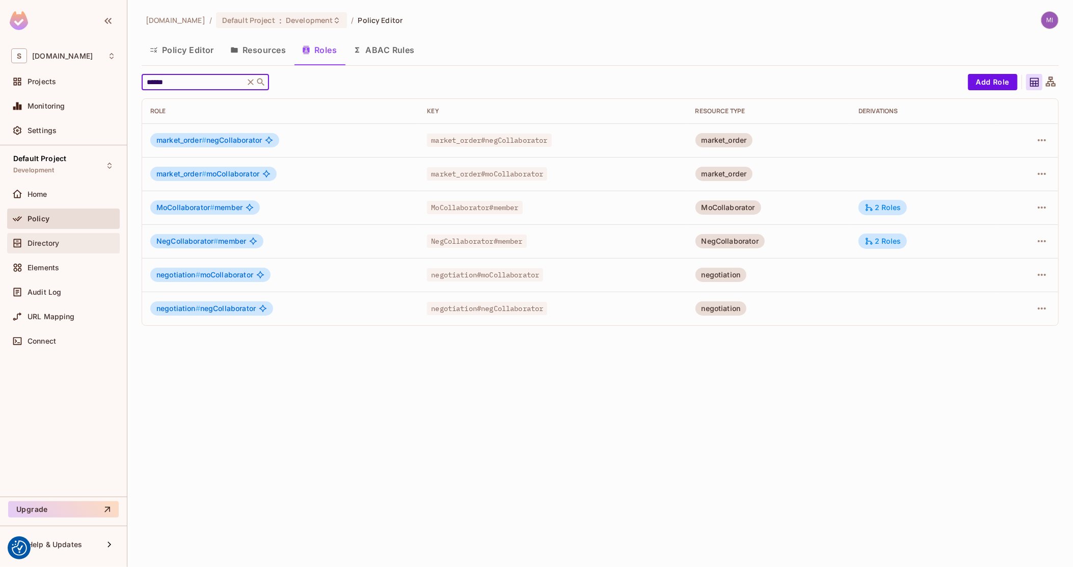
type input "******"
click at [71, 242] on div "Directory" at bounding box center [72, 243] width 88 height 8
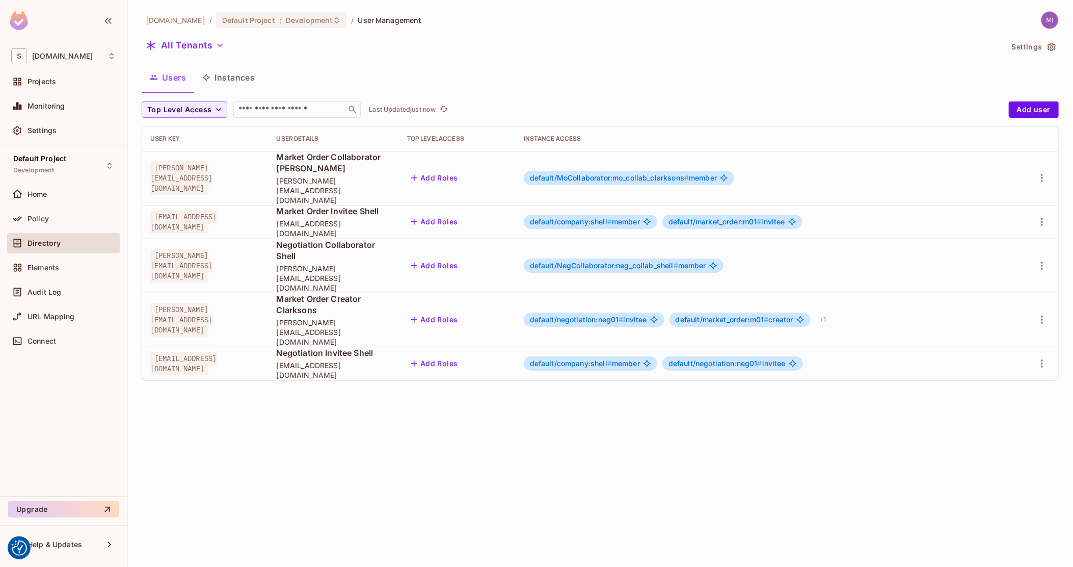
click at [237, 71] on button "Instances" at bounding box center [228, 77] width 69 height 25
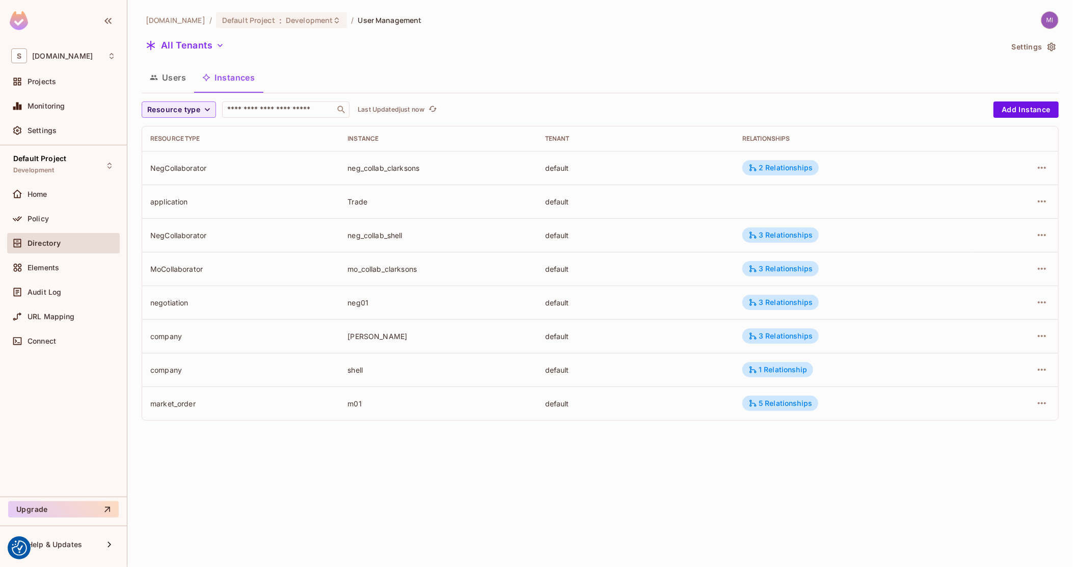
click at [381, 168] on div "neg_collab_clarksons" at bounding box center [437, 168] width 181 height 10
click at [378, 235] on div "neg_collab_shell" at bounding box center [437, 235] width 181 height 10
click at [365, 261] on td "mo_collab_clarksons" at bounding box center [437, 269] width 197 height 34
drag, startPoint x: 373, startPoint y: 275, endPoint x: 357, endPoint y: 281, distance: 17.6
click at [357, 281] on td "mo_collab_clarksons" at bounding box center [437, 269] width 197 height 34
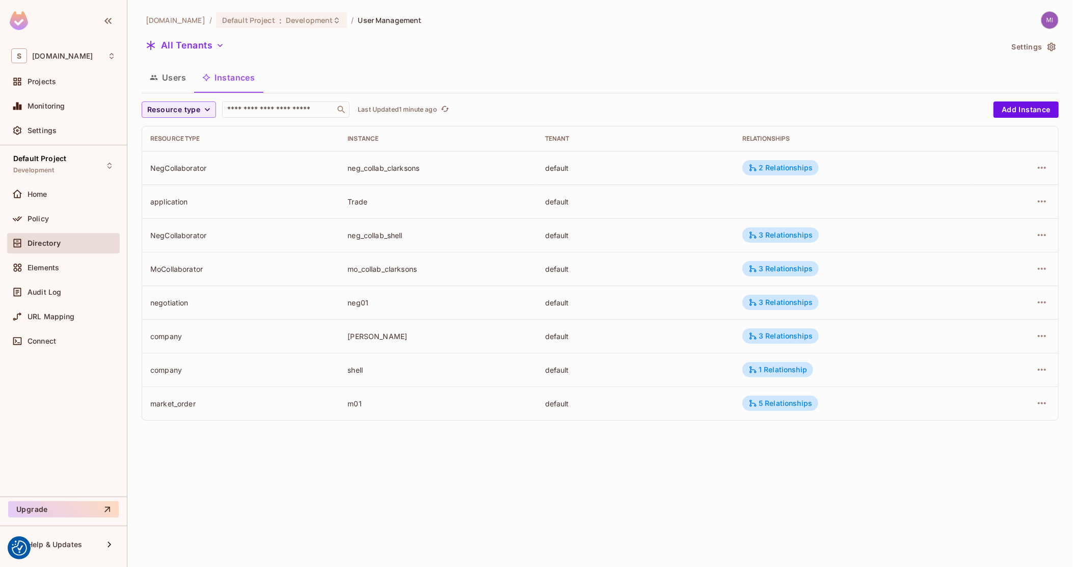
click at [372, 170] on div "neg_collab_clarksons" at bounding box center [437, 168] width 181 height 10
click at [366, 230] on div "neg_collab_shell" at bounding box center [437, 235] width 181 height 10
click at [59, 217] on div "Policy" at bounding box center [72, 218] width 88 height 8
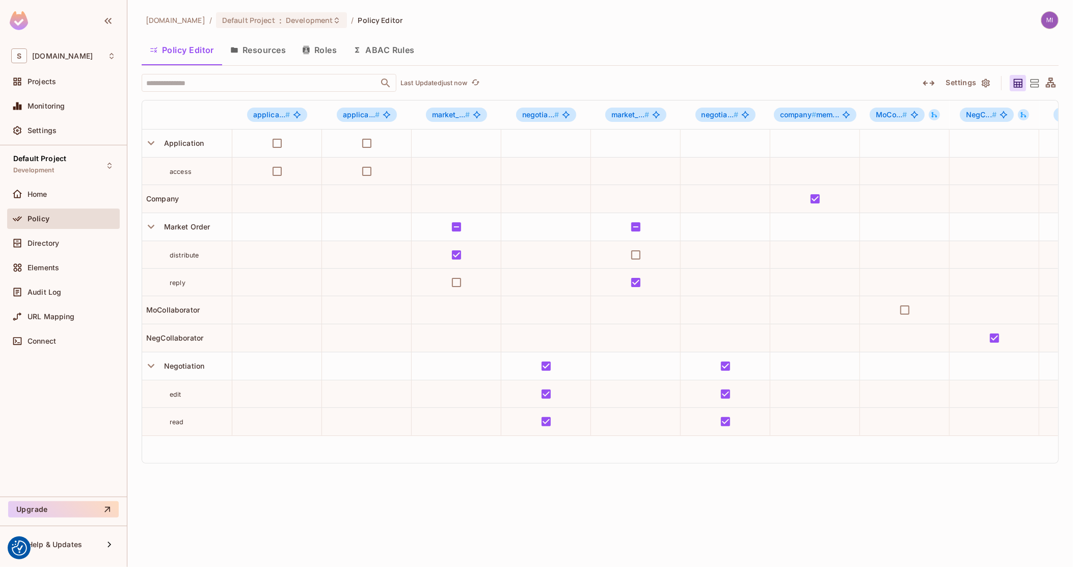
click at [323, 46] on button "Roles" at bounding box center [319, 49] width 51 height 25
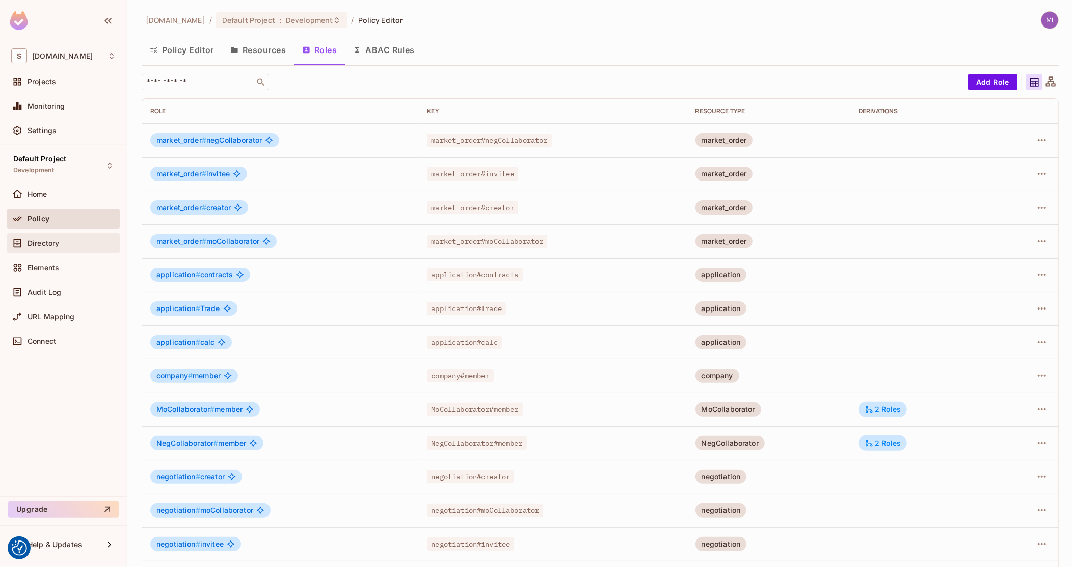
click at [63, 250] on div "Directory" at bounding box center [63, 243] width 113 height 20
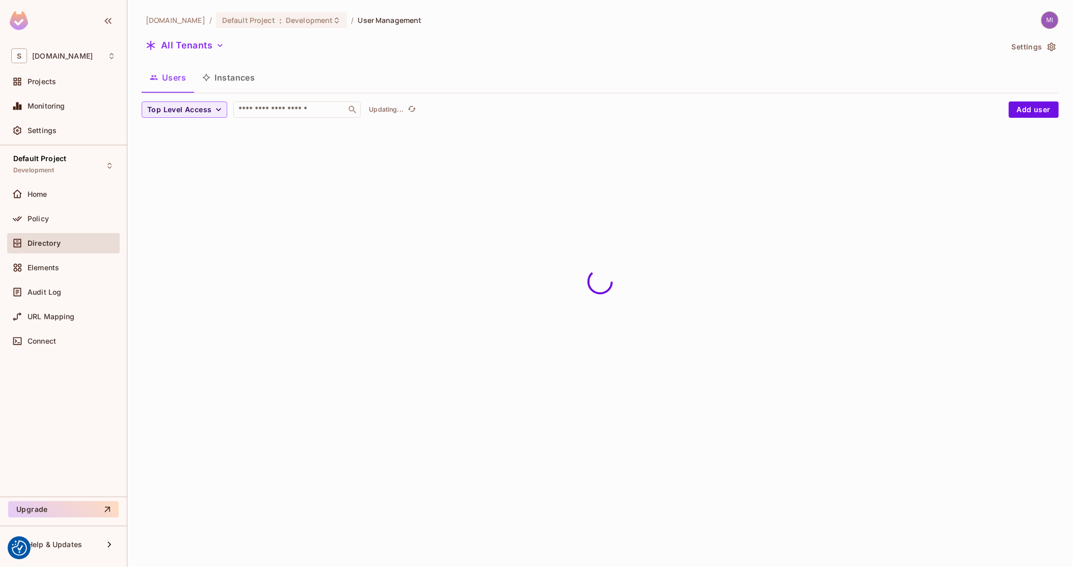
click at [232, 76] on button "Instances" at bounding box center [228, 77] width 69 height 25
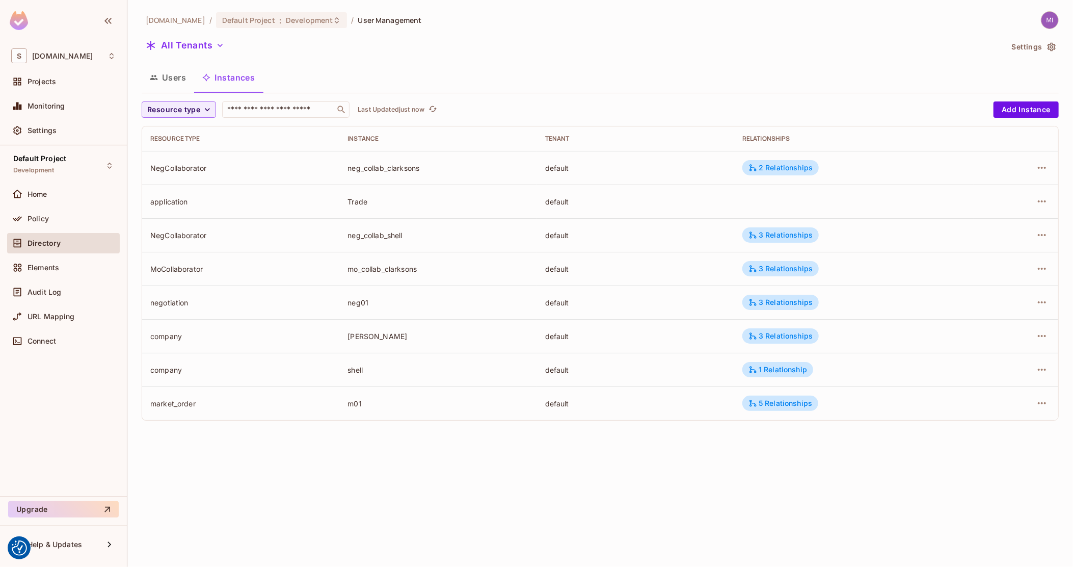
click at [391, 163] on div "neg_collab_clarksons" at bounding box center [437, 168] width 181 height 10
click at [366, 268] on div "mo_collab_clarksons" at bounding box center [437, 269] width 181 height 10
click at [482, 264] on div "mo_collab_clarksons" at bounding box center [437, 269] width 181 height 10
click at [1020, 117] on button "Add Instance" at bounding box center [1025, 109] width 65 height 16
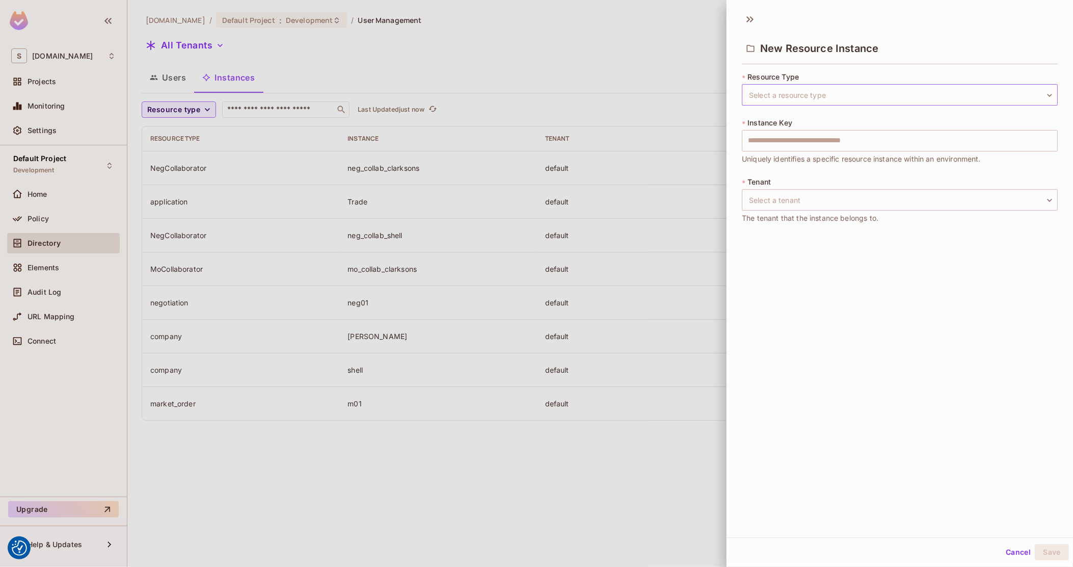
click at [798, 99] on body "We use cookies to enhance your browsing experience, serve personalized ads or c…" at bounding box center [536, 283] width 1073 height 567
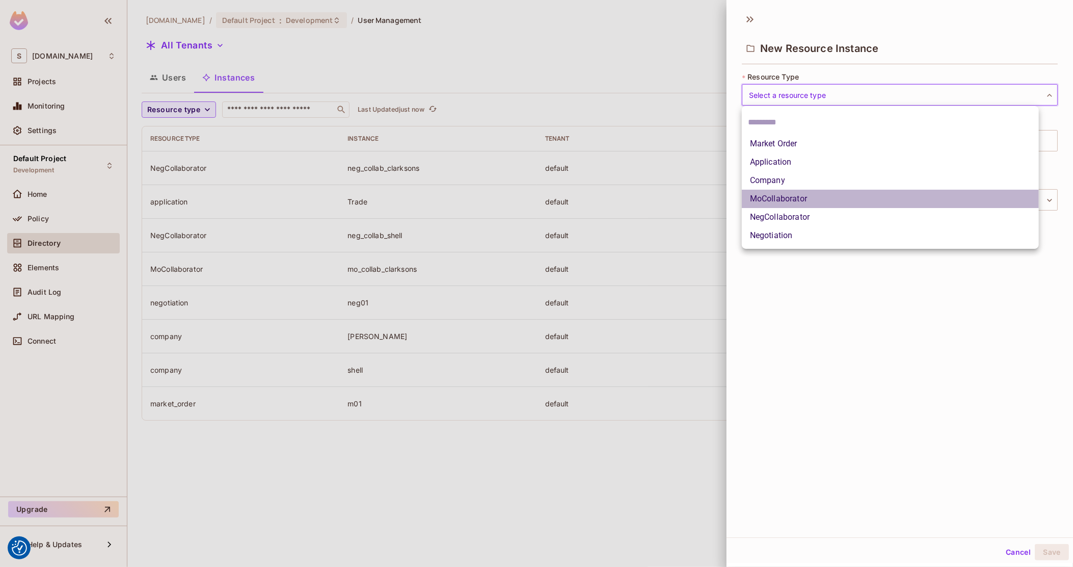
click at [794, 199] on li "MoCollaborator" at bounding box center [890, 199] width 297 height 18
type input "**********"
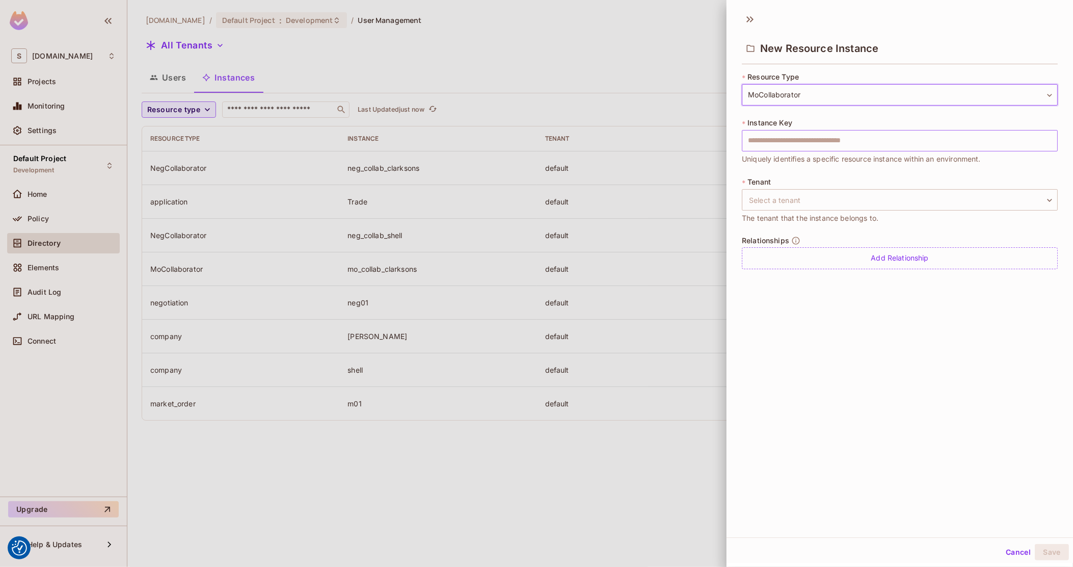
click at [813, 137] on input "text" at bounding box center [900, 140] width 316 height 21
paste input "**********"
drag, startPoint x: 787, startPoint y: 140, endPoint x: 854, endPoint y: 145, distance: 67.4
click at [854, 145] on input "**********" at bounding box center [900, 140] width 316 height 21
type input "**********"
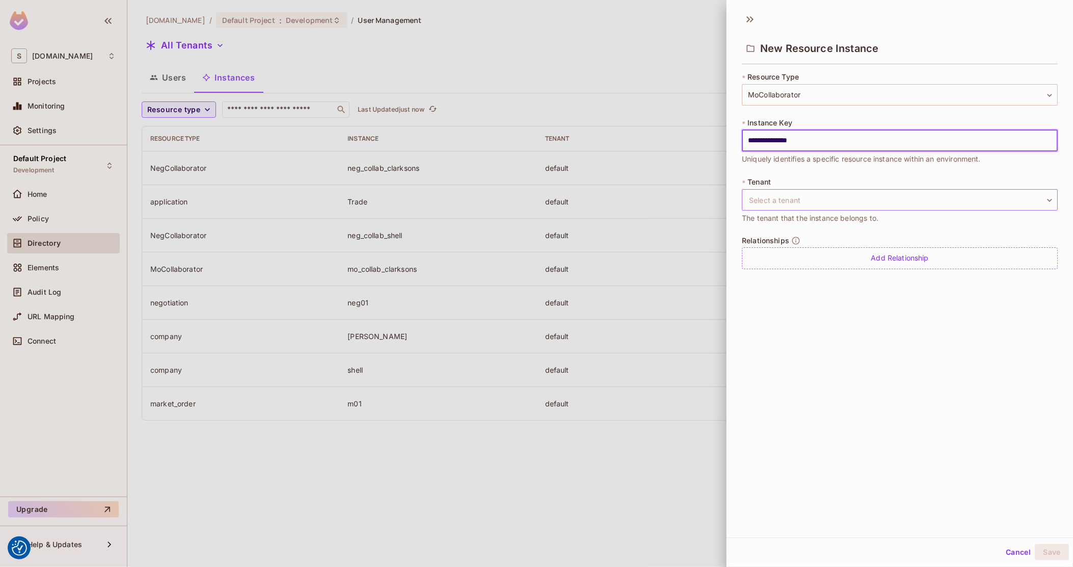
click at [847, 198] on body "We use cookies to enhance your browsing experience, serve personalized ads or c…" at bounding box center [536, 283] width 1073 height 567
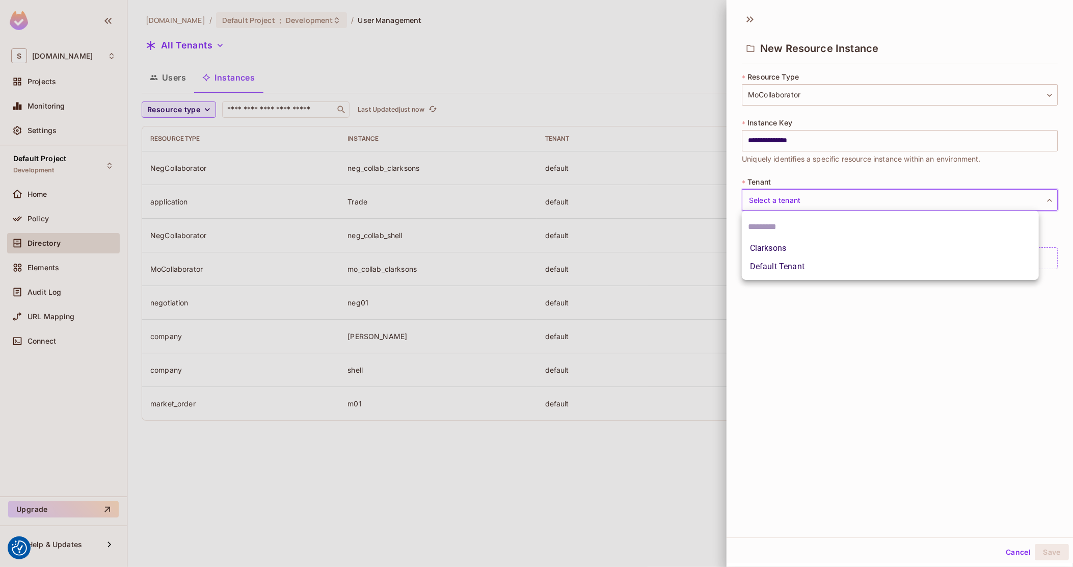
click at [814, 262] on li "Default Tenant" at bounding box center [890, 266] width 297 height 18
type input "*******"
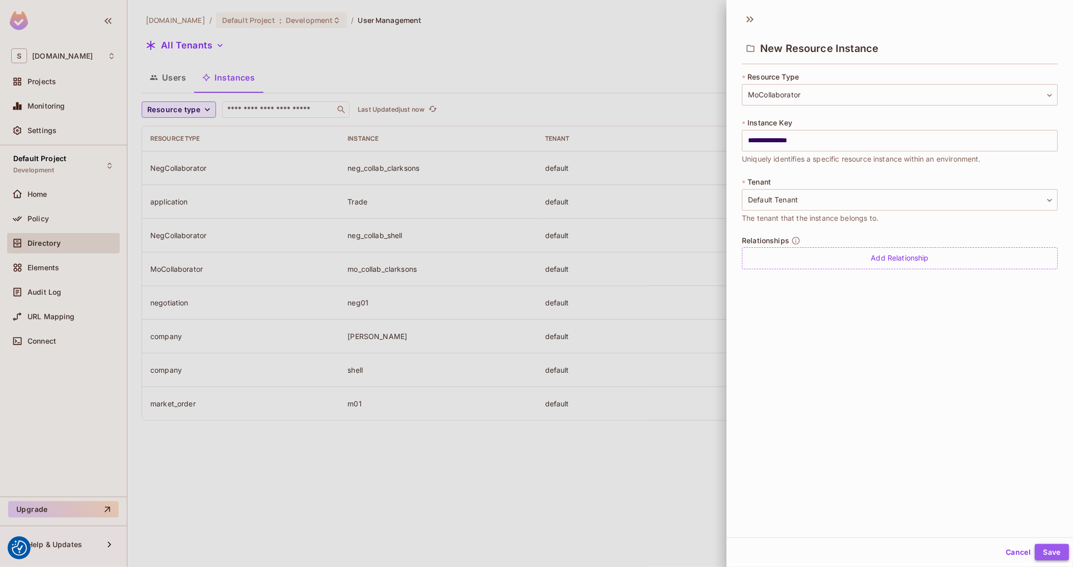
click at [1037, 548] on button "Save" at bounding box center [1052, 552] width 34 height 16
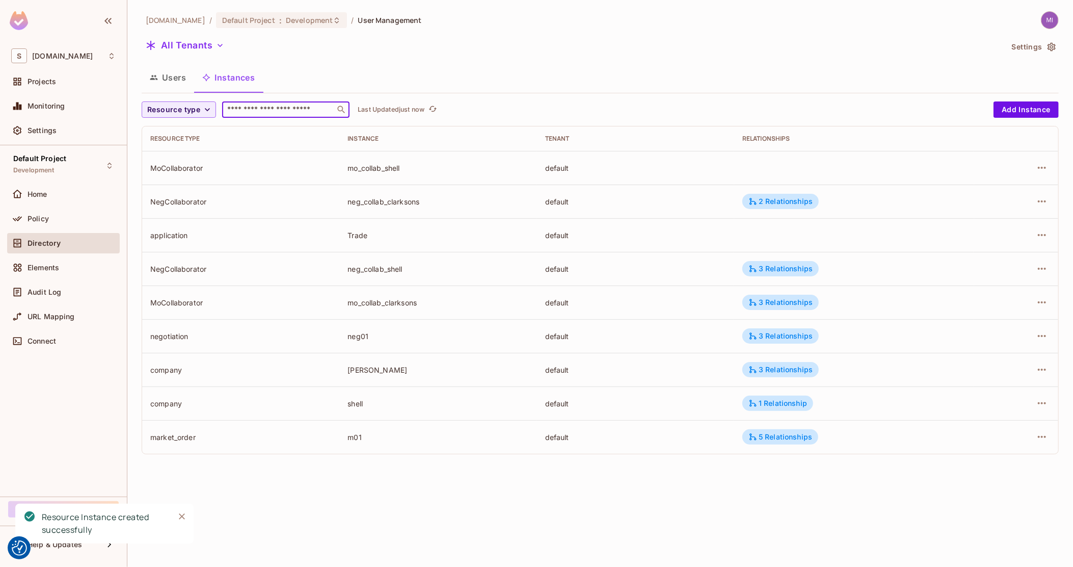
click at [298, 113] on input "text" at bounding box center [278, 109] width 107 height 10
type input "****"
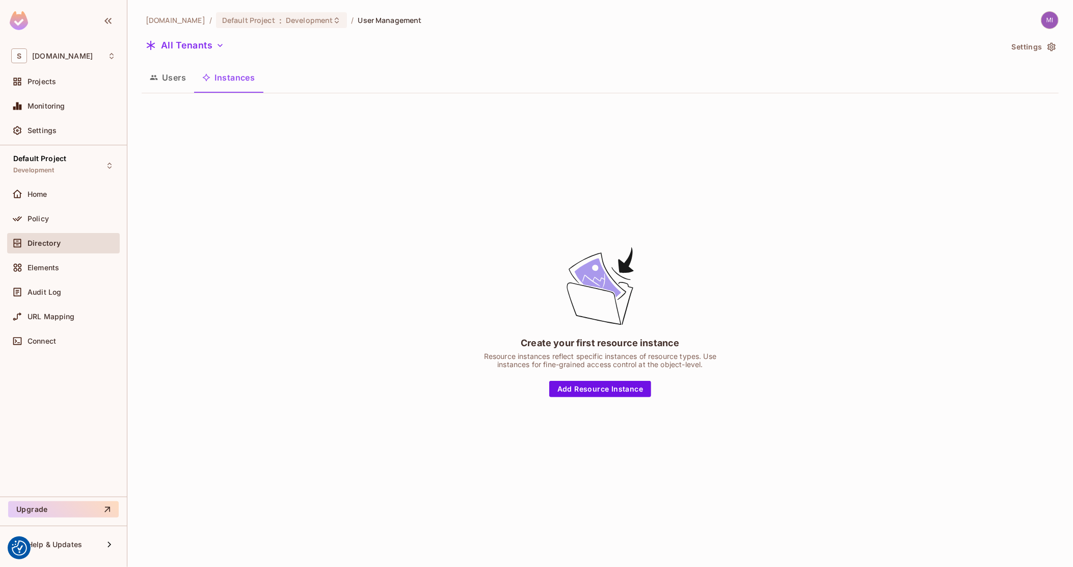
click at [182, 75] on button "Users" at bounding box center [168, 77] width 52 height 25
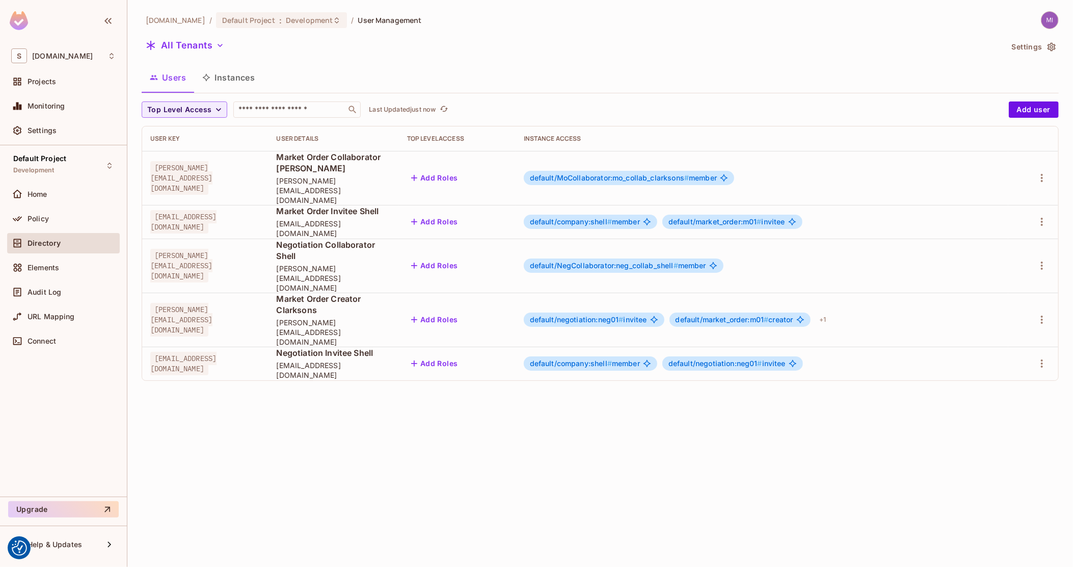
click at [233, 76] on button "Instances" at bounding box center [228, 77] width 69 height 25
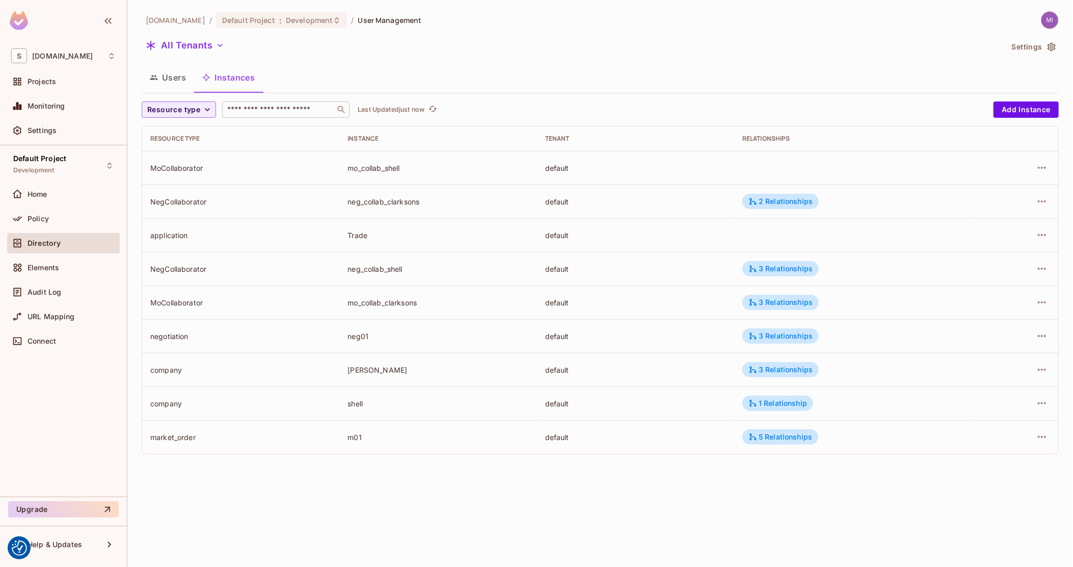
click at [253, 107] on input "text" at bounding box center [278, 109] width 107 height 10
type input "****"
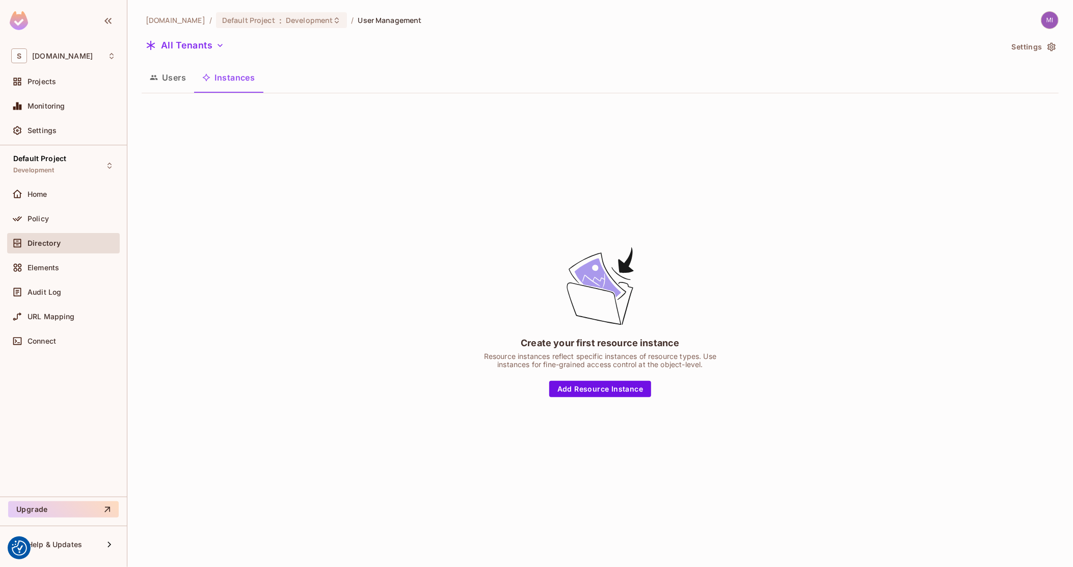
click at [175, 94] on div "[DOMAIN_NAME] / Default Project : Development / User Management All Tenants Set…" at bounding box center [600, 275] width 917 height 529
click at [178, 84] on button "Users" at bounding box center [168, 77] width 52 height 25
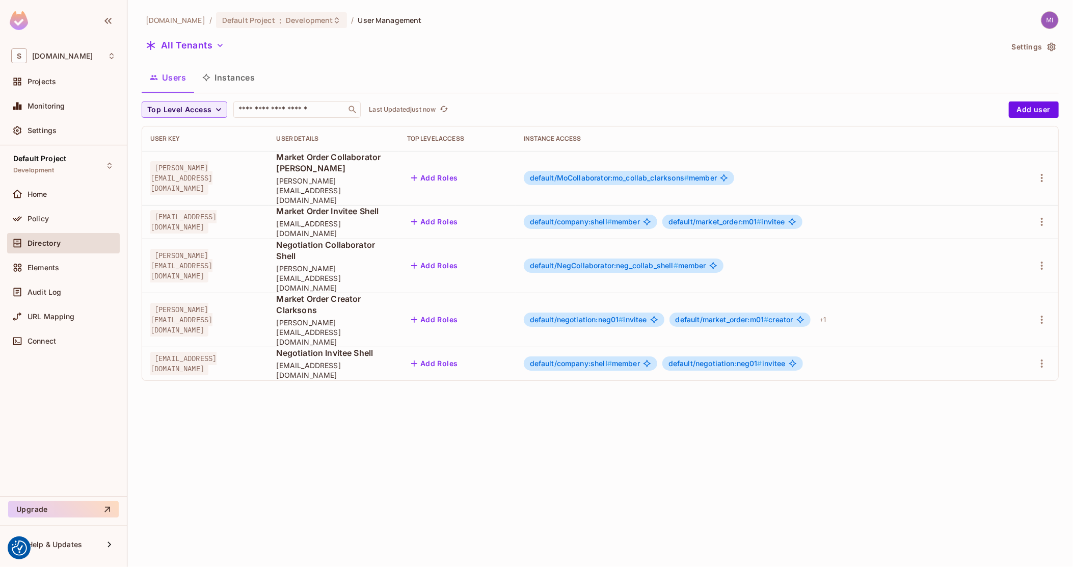
click at [239, 82] on button "Instances" at bounding box center [228, 77] width 69 height 25
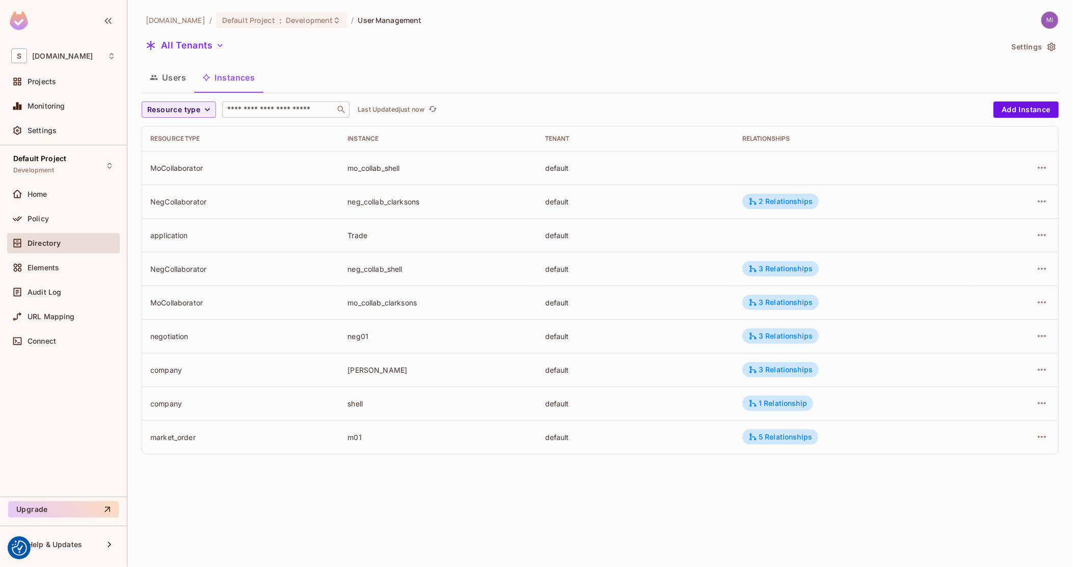
click at [282, 115] on div "​" at bounding box center [285, 109] width 127 height 16
type input "******"
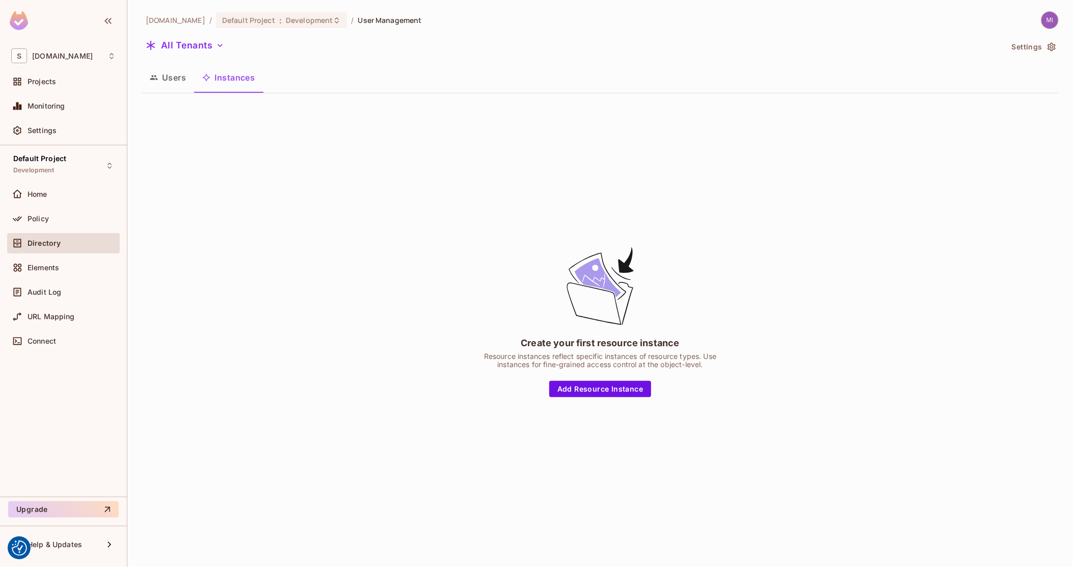
click at [181, 77] on button "Users" at bounding box center [168, 77] width 52 height 25
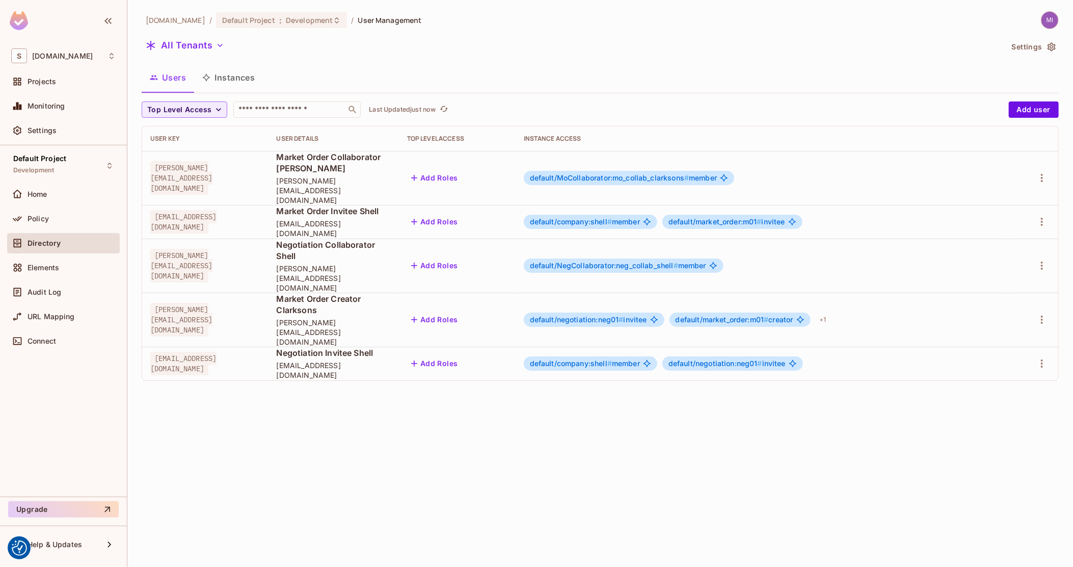
click at [224, 78] on button "Instances" at bounding box center [228, 77] width 69 height 25
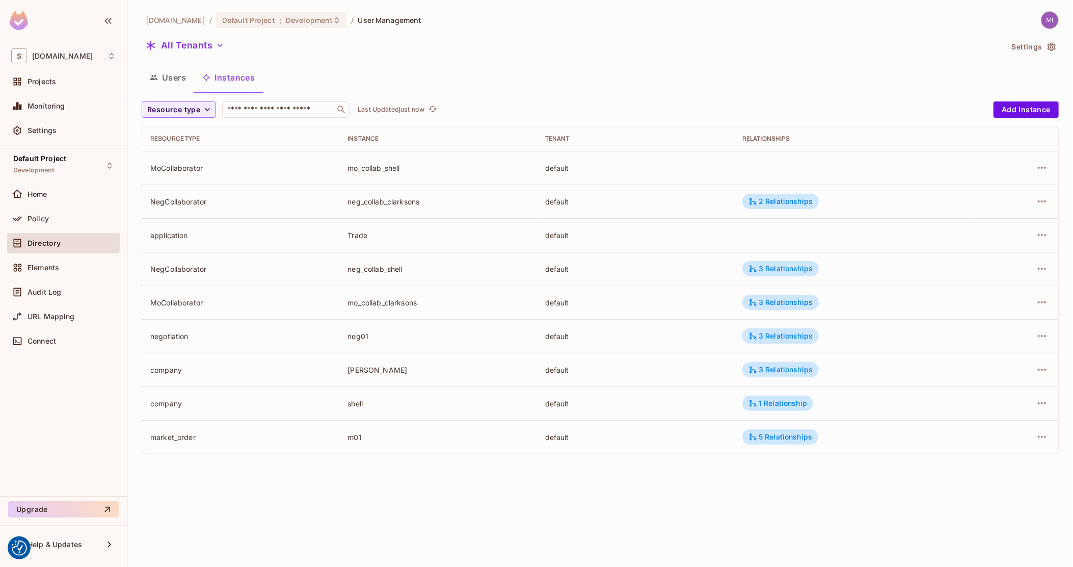
click at [388, 168] on div "mo_collab_shell" at bounding box center [437, 168] width 181 height 10
click at [170, 74] on button "Users" at bounding box center [168, 77] width 52 height 25
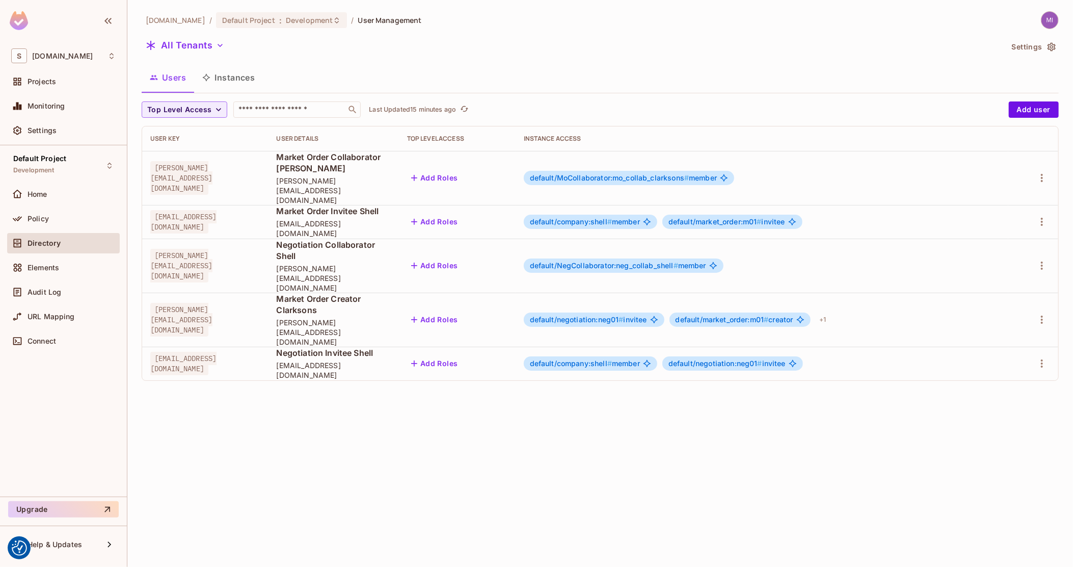
click at [717, 174] on span "default/MoCollaborator:mo_collab_clarksons # member" at bounding box center [623, 178] width 187 height 8
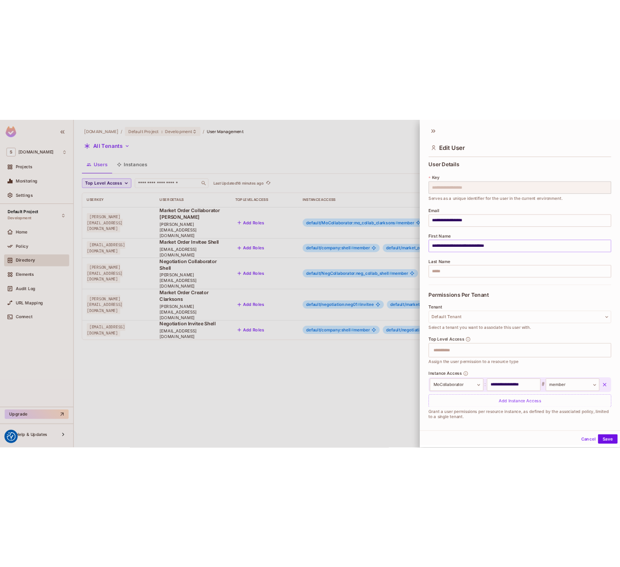
scroll to position [4, 0]
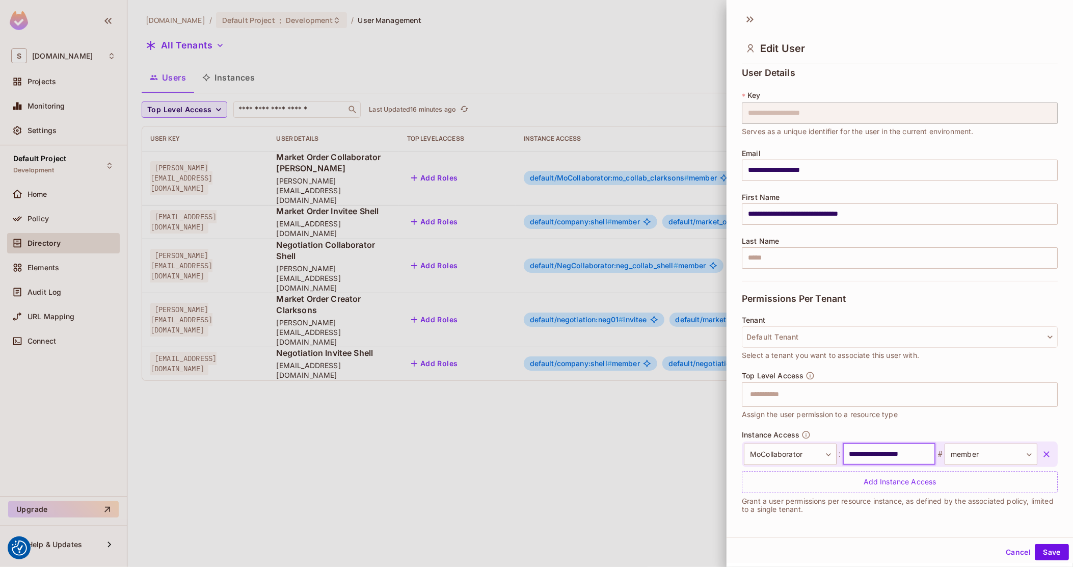
click at [895, 459] on input "**********" at bounding box center [889, 453] width 93 height 21
drag, startPoint x: 1006, startPoint y: 552, endPoint x: 971, endPoint y: 546, distance: 35.3
click at [1006, 552] on button "Cancel" at bounding box center [1018, 552] width 33 height 16
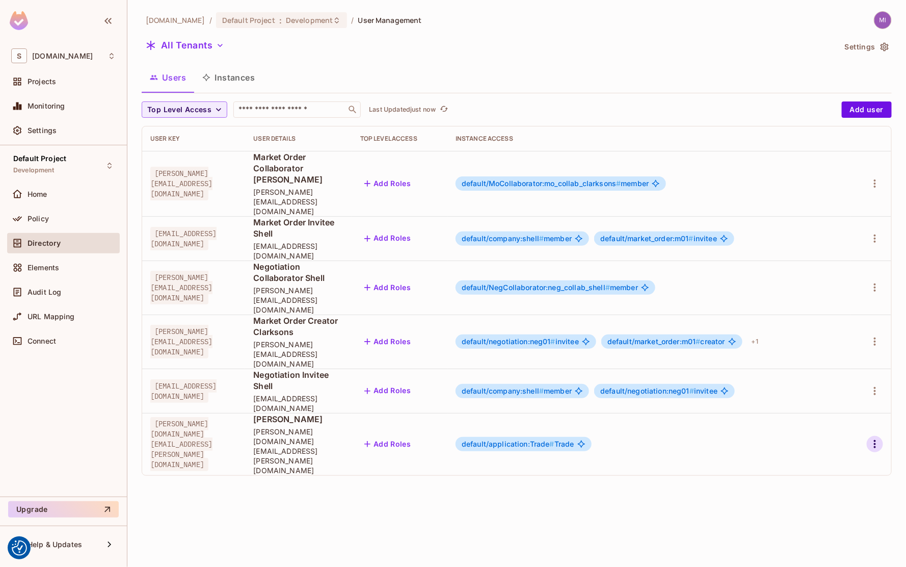
click at [620, 438] on icon "button" at bounding box center [875, 444] width 12 height 12
click at [620, 365] on li "Edit" at bounding box center [827, 363] width 95 height 22
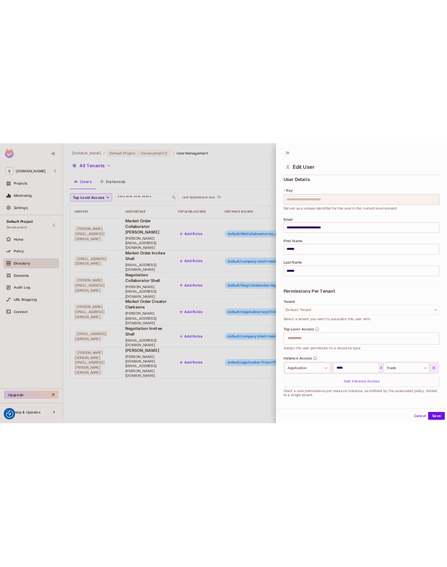
scroll to position [4, 0]
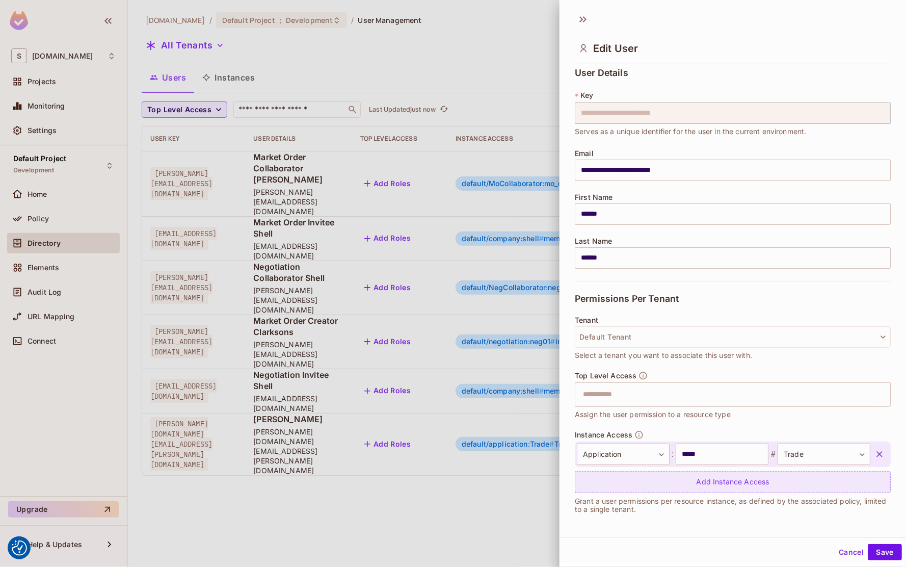
click at [620, 483] on div "Add Instance Access" at bounding box center [733, 482] width 316 height 22
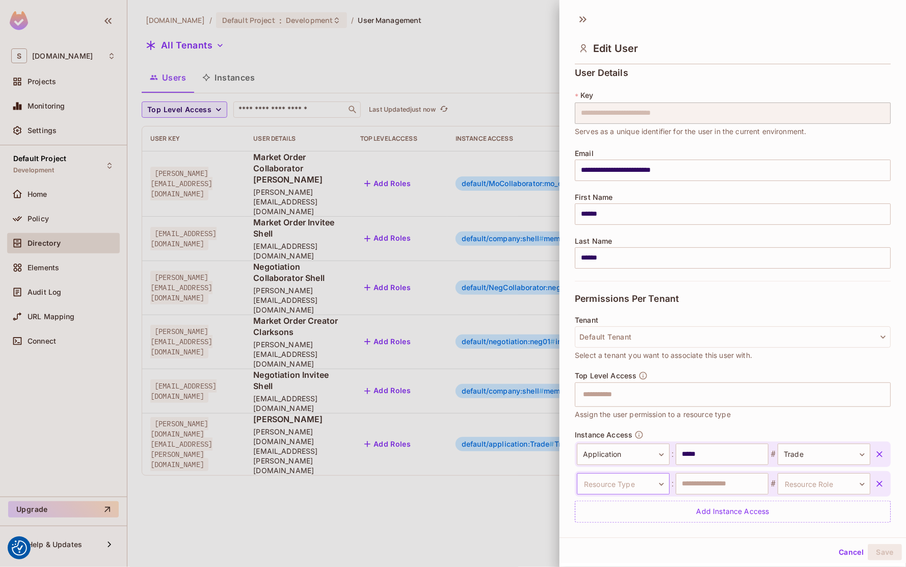
click at [620, 486] on body "We use cookies to enhance your browsing experience, serve personalized ads or c…" at bounding box center [453, 283] width 906 height 567
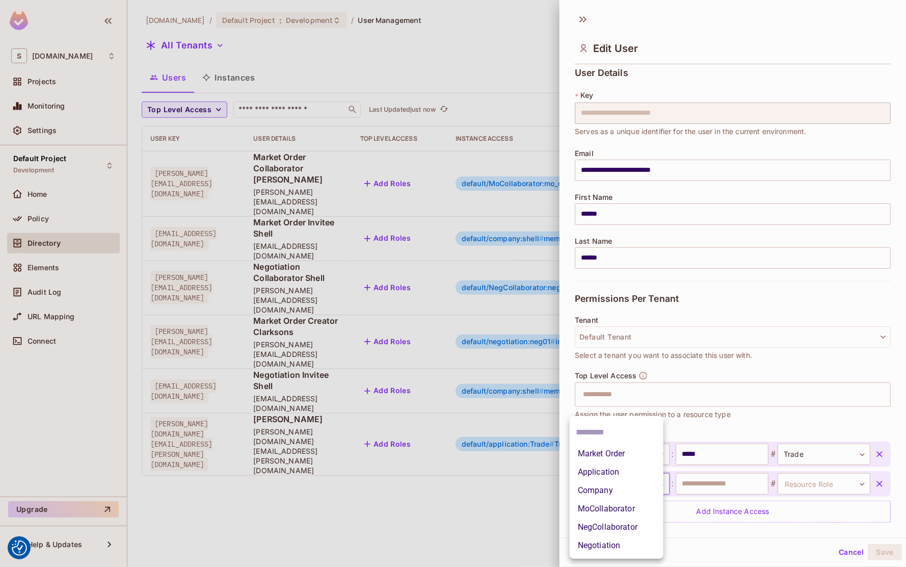
click at [620, 502] on li "MoCollaborator" at bounding box center [617, 508] width 94 height 18
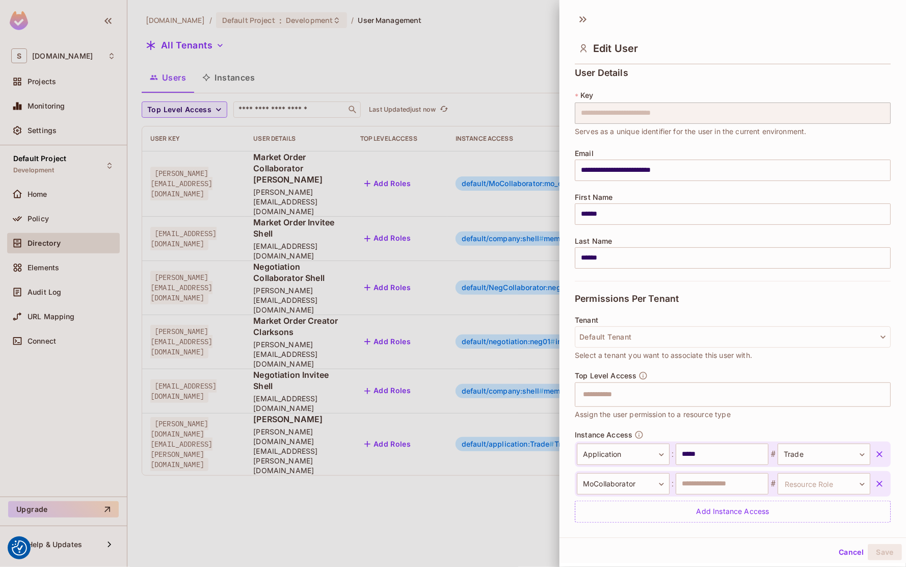
click at [620, 495] on div "**********" at bounding box center [733, 483] width 316 height 25
click at [620, 485] on input "text" at bounding box center [722, 483] width 93 height 21
paste input "**********"
type input "**********"
click at [620, 481] on body "We use cookies to enhance your browsing experience, serve personalized ads or c…" at bounding box center [453, 283] width 906 height 567
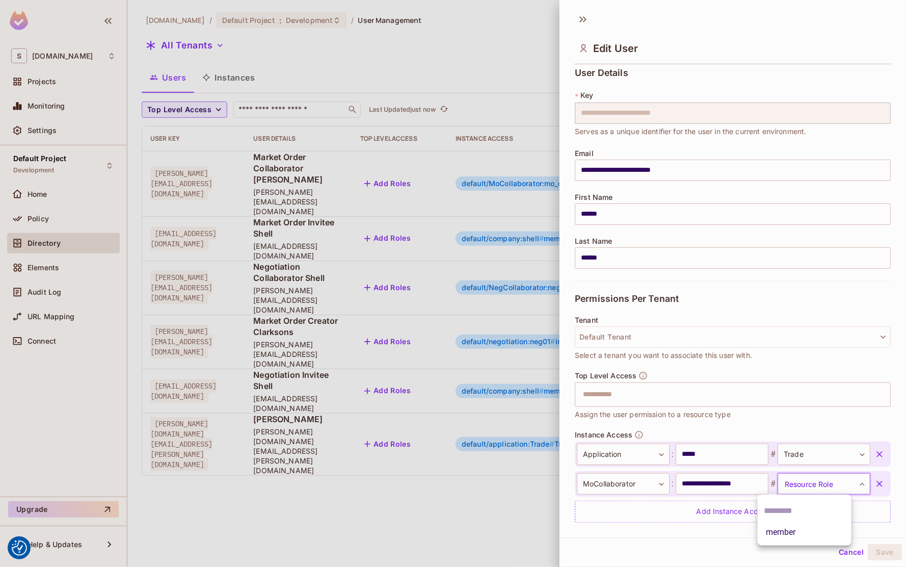
click at [620, 527] on li "member" at bounding box center [805, 532] width 94 height 18
click at [620, 550] on button "Save" at bounding box center [885, 552] width 34 height 16
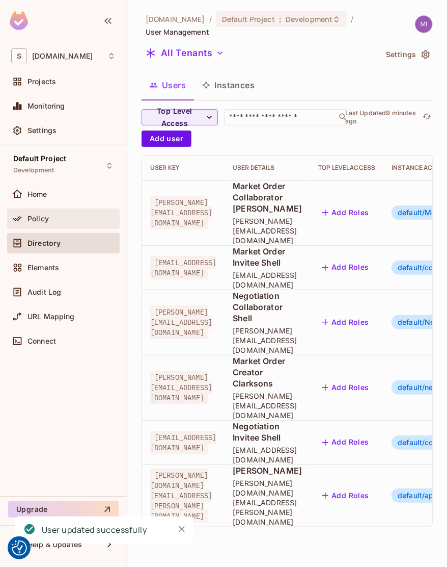
click at [60, 226] on div "Policy" at bounding box center [63, 218] width 113 height 20
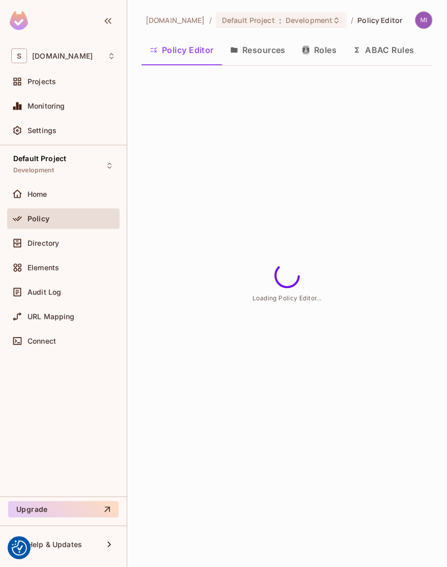
click at [257, 59] on button "Resources" at bounding box center [258, 49] width 72 height 25
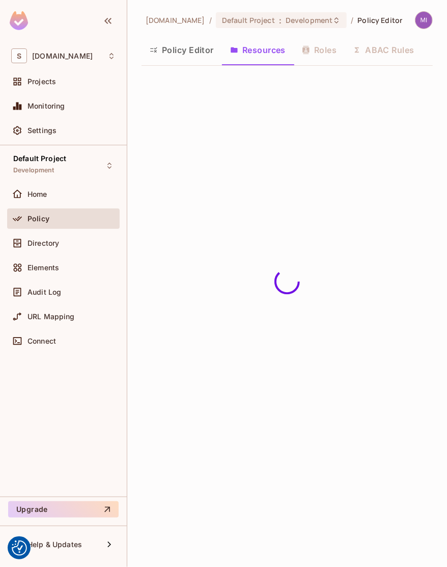
click at [329, 47] on div "Policy Editor Resources Roles ABAC Rules" at bounding box center [287, 49] width 291 height 25
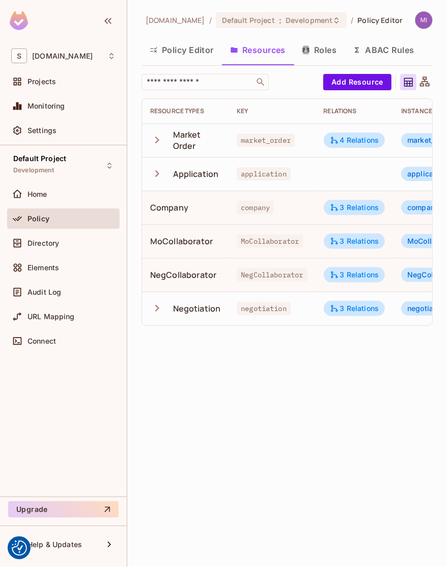
click at [325, 51] on button "Roles" at bounding box center [319, 49] width 51 height 25
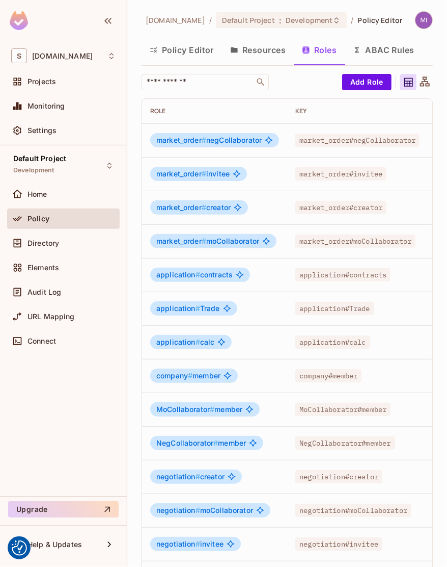
click at [283, 41] on button "Resources" at bounding box center [258, 49] width 72 height 25
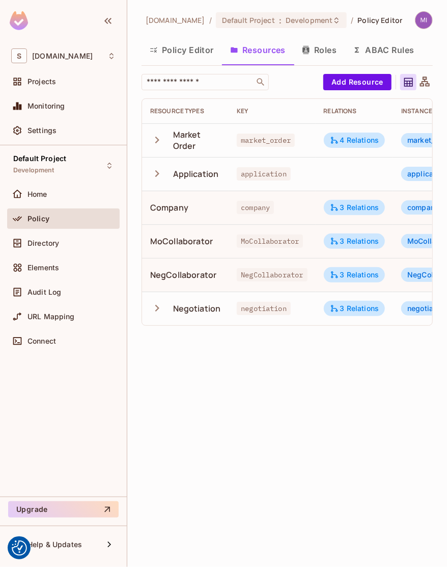
click at [237, 233] on td "MoCollaborator" at bounding box center [272, 241] width 87 height 34
click at [252, 235] on span "MoCollaborator" at bounding box center [270, 240] width 66 height 13
click at [204, 243] on div "MoCollaborator" at bounding box center [181, 240] width 63 height 11
click at [297, 45] on button "Roles" at bounding box center [319, 49] width 51 height 25
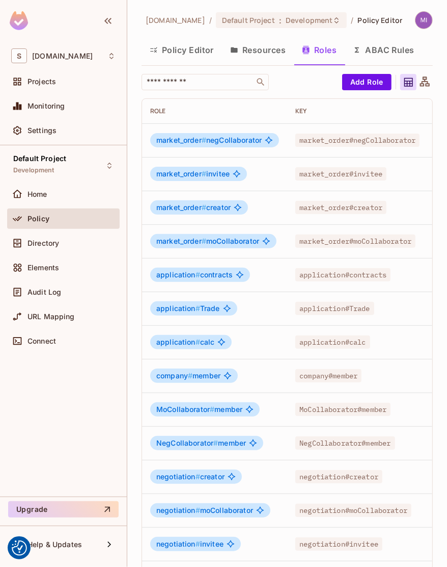
drag, startPoint x: 268, startPoint y: 230, endPoint x: 146, endPoint y: 249, distance: 123.6
click at [265, 48] on button "Resources" at bounding box center [258, 49] width 72 height 25
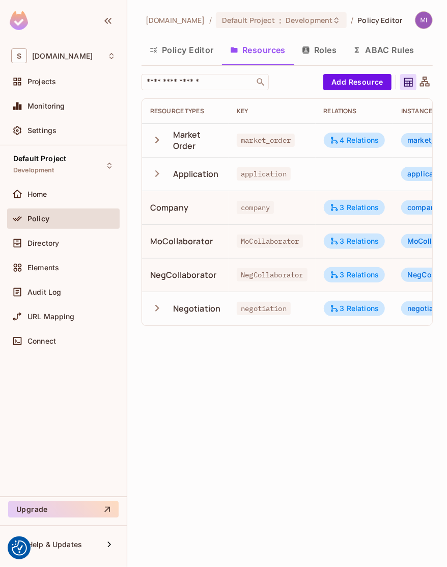
click at [321, 56] on button "Roles" at bounding box center [319, 49] width 51 height 25
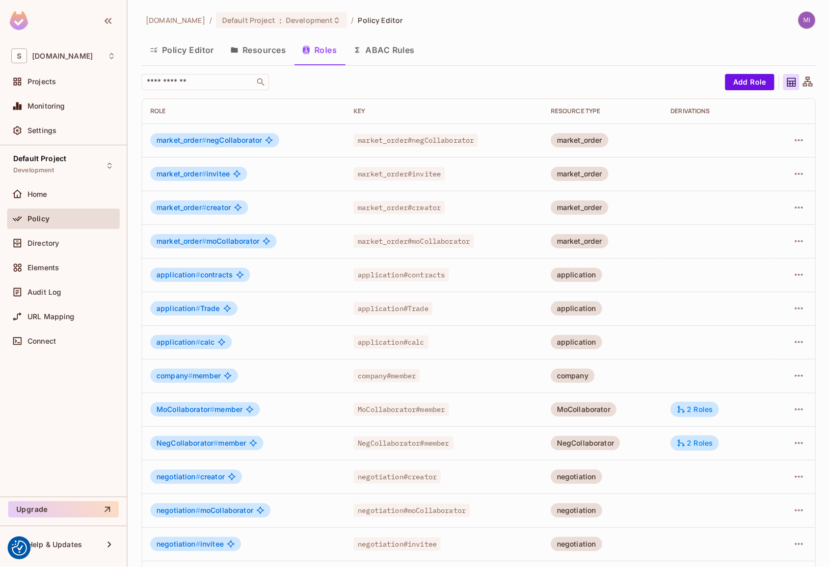
click at [427, 145] on span "market_order#negCollaborator" at bounding box center [416, 139] width 124 height 13
click at [414, 145] on span "market_order#negCollaborator" at bounding box center [416, 139] width 124 height 13
click at [447, 140] on span "market_order#negCollaborator" at bounding box center [416, 139] width 124 height 13
copy span "negCollaborator"
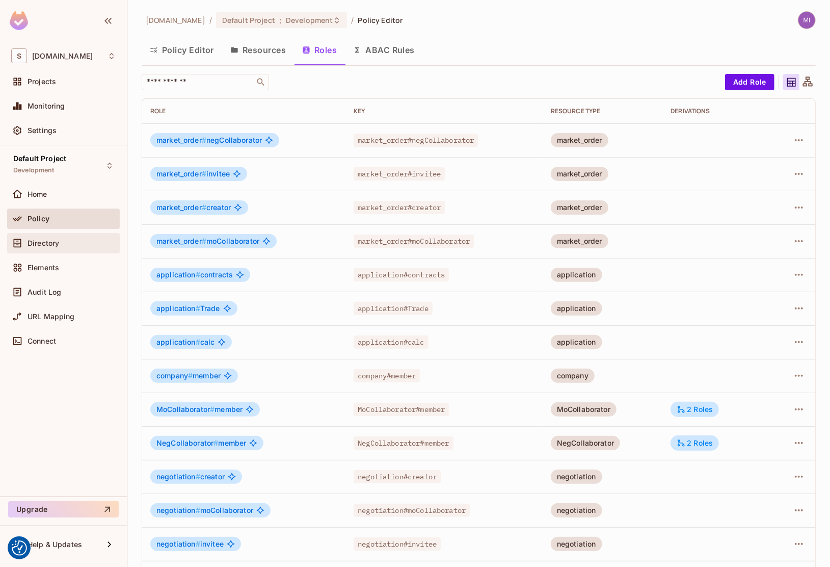
click at [64, 249] on div "Directory" at bounding box center [63, 243] width 104 height 12
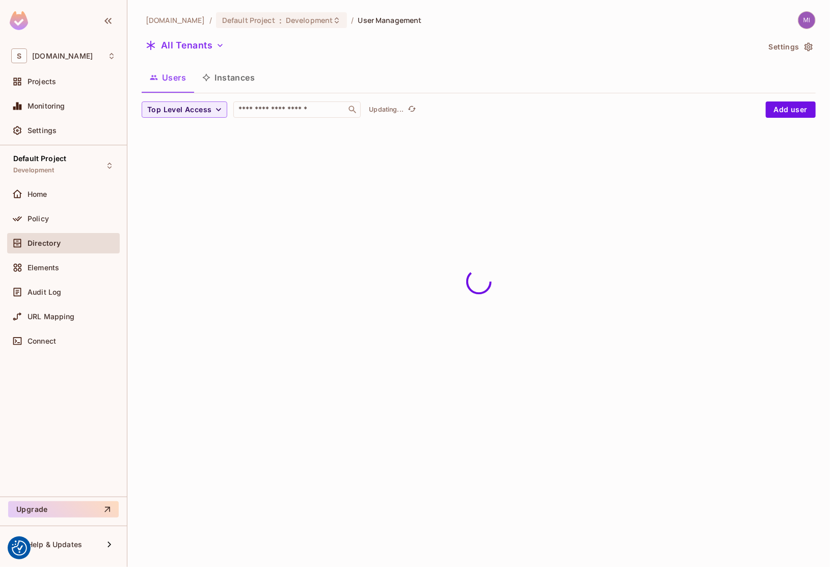
click at [233, 71] on button "Instances" at bounding box center [228, 77] width 69 height 25
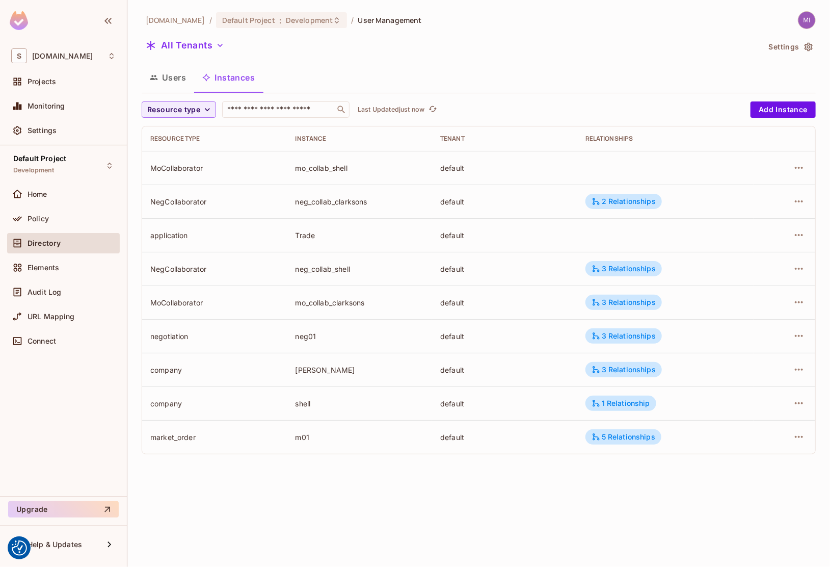
click at [395, 266] on div "neg_collab_shell" at bounding box center [359, 269] width 129 height 10
click at [447, 204] on div "2 Relationships" at bounding box center [623, 201] width 64 height 9
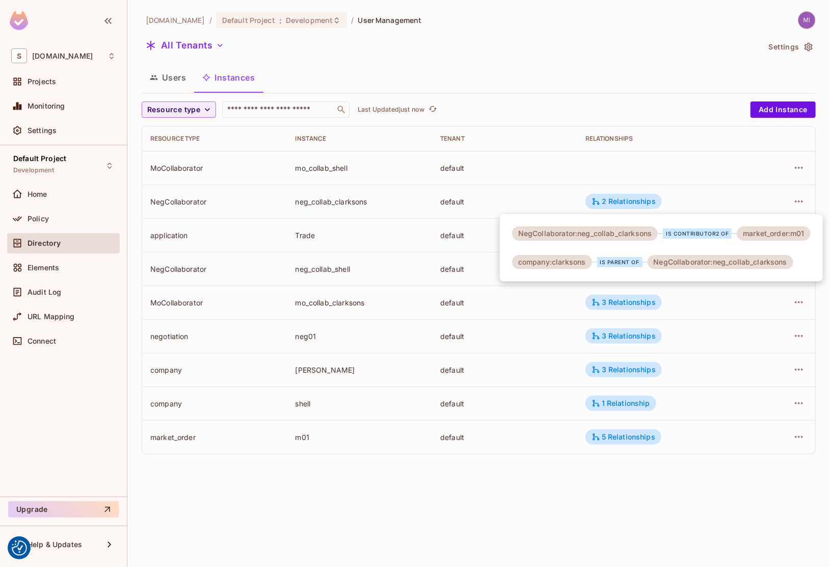
click at [447, 175] on div at bounding box center [415, 283] width 830 height 567
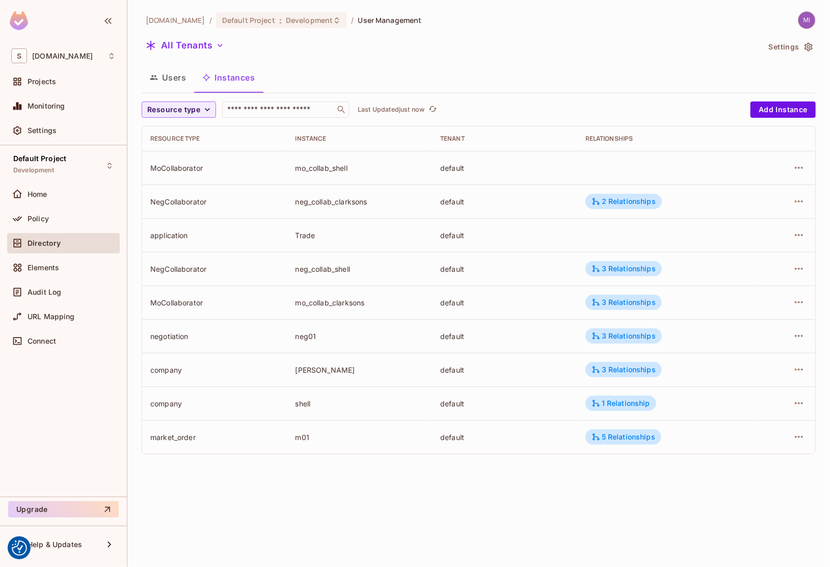
click at [447, 257] on td "3 Relationships" at bounding box center [665, 269] width 176 height 34
click at [447, 270] on div "3 Relationships" at bounding box center [623, 268] width 64 height 9
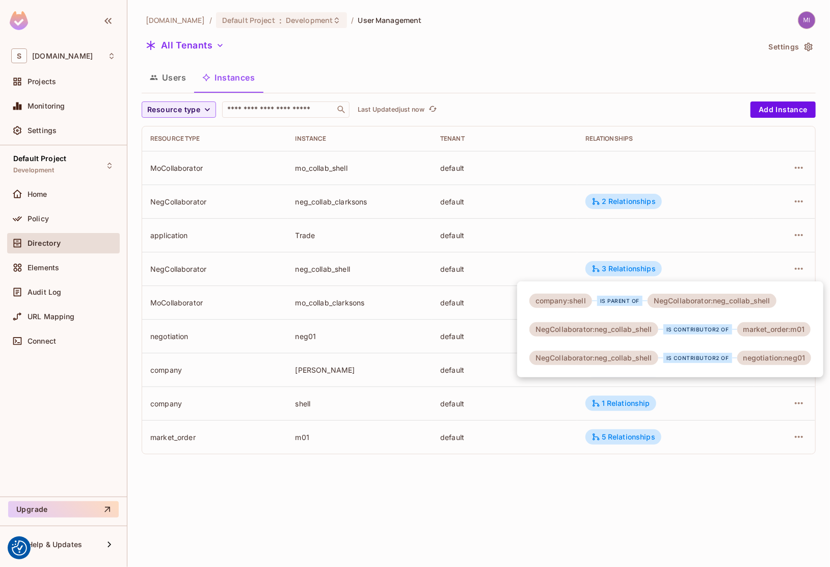
click at [447, 256] on div at bounding box center [415, 283] width 830 height 567
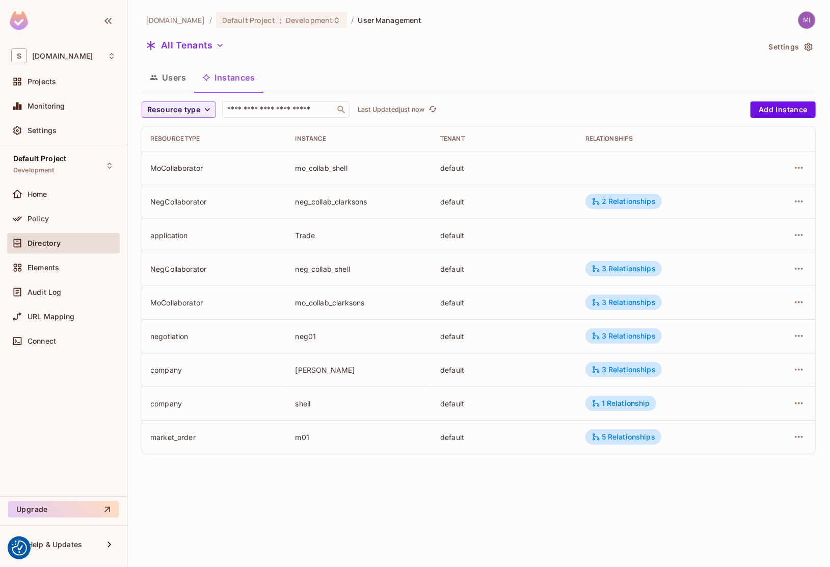
click at [169, 79] on button "Users" at bounding box center [168, 77] width 52 height 25
